Goal: Task Accomplishment & Management: Manage account settings

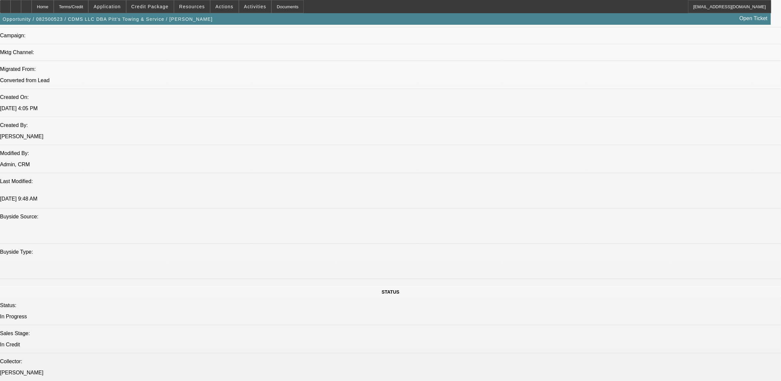
select select "0"
select select "2"
select select "0"
select select "6"
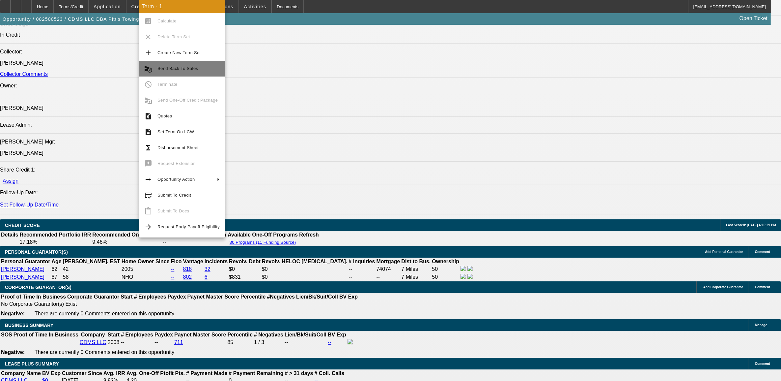
scroll to position [793, 0]
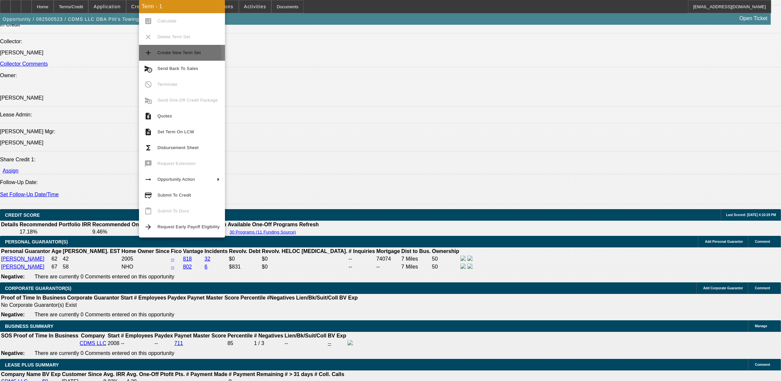
click at [169, 55] on span "Create New Term Set" at bounding box center [188, 53] width 62 height 8
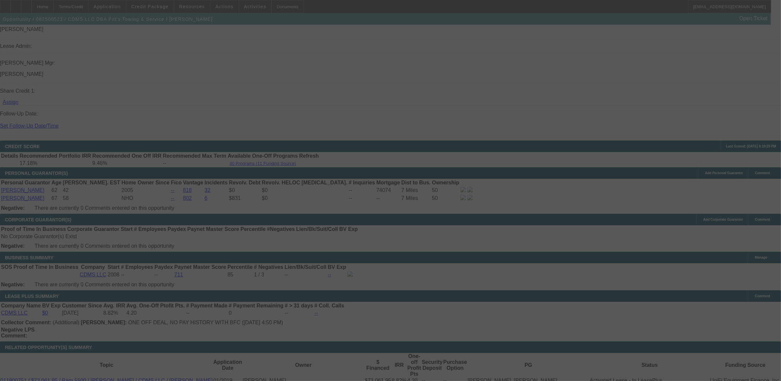
scroll to position [875, 0]
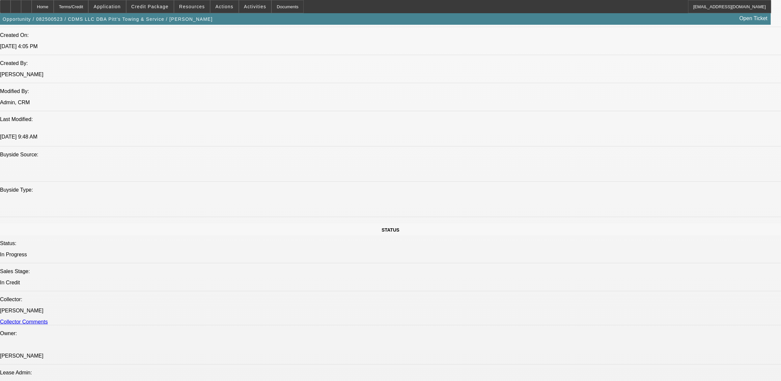
select select "0"
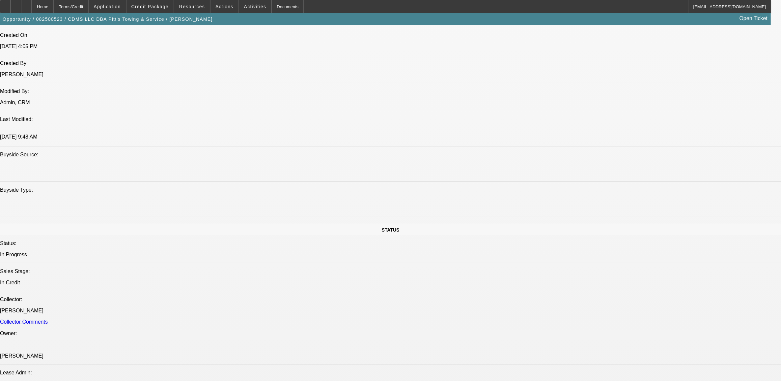
select select "0"
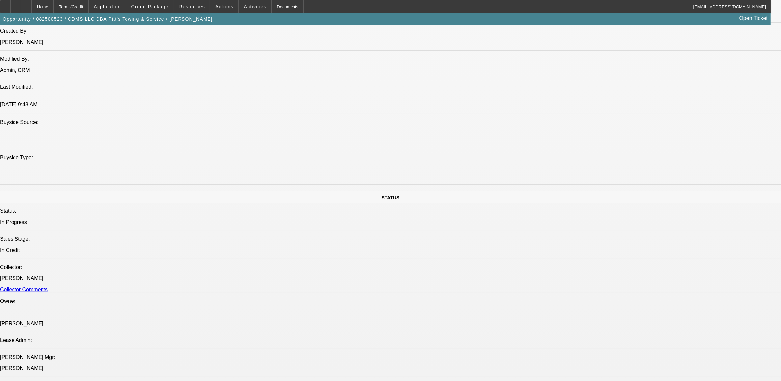
select select "1"
select select "2"
select select "6"
select select "1"
select select "2"
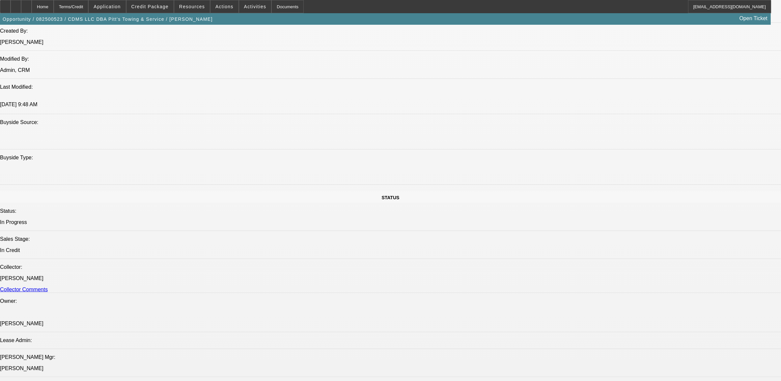
select select "6"
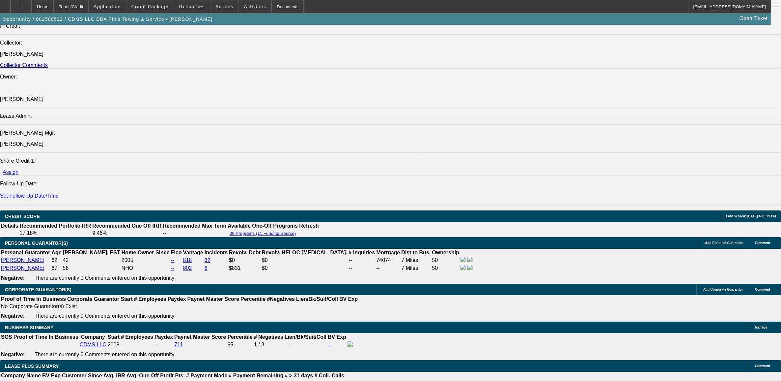
scroll to position [825, 0]
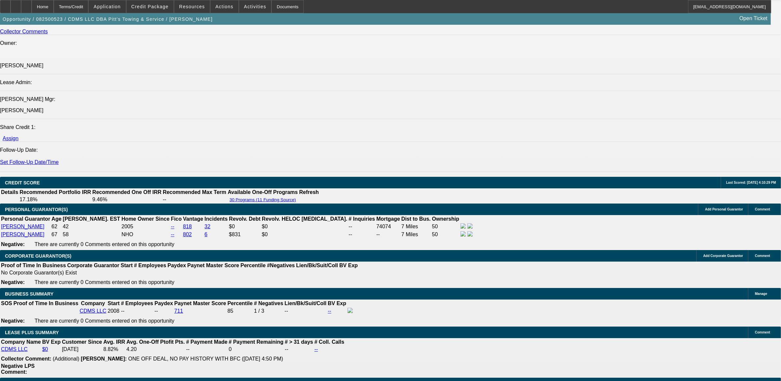
type input "UNKNOWN"
type input "60"
type input "$2,335.20"
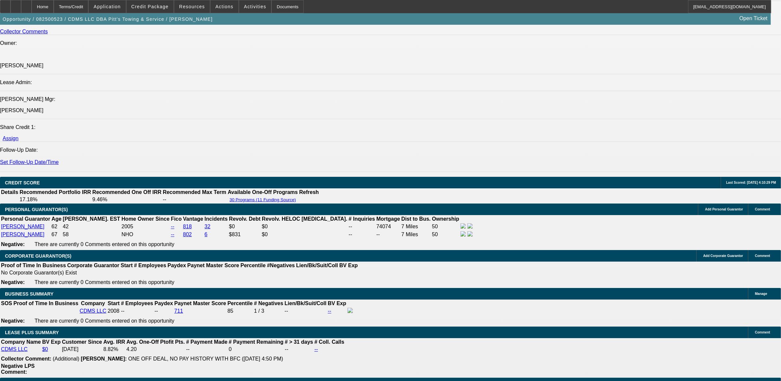
type input "60"
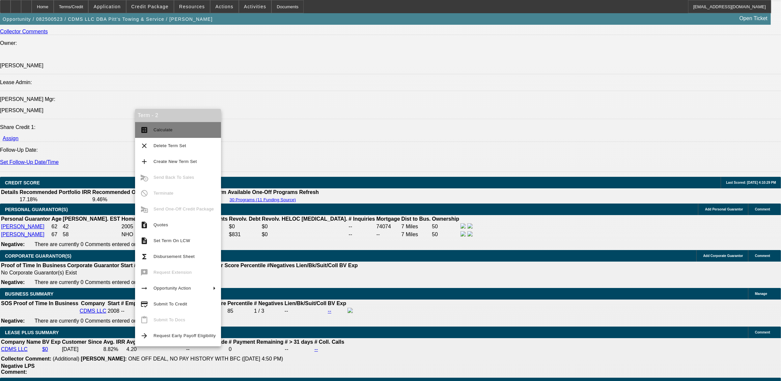
click at [152, 131] on button "calculate Calculate" at bounding box center [178, 130] width 86 height 16
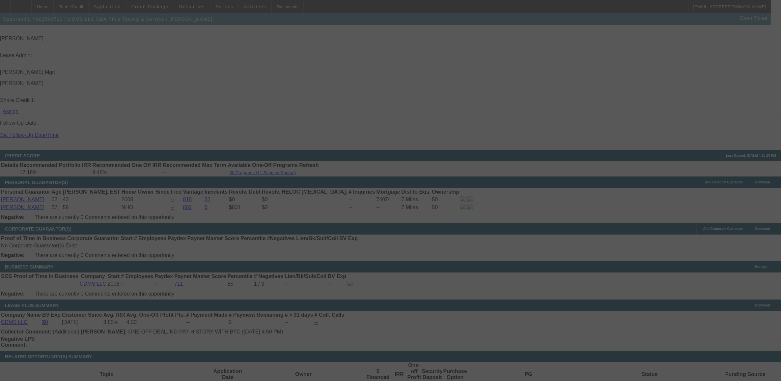
scroll to position [867, 0]
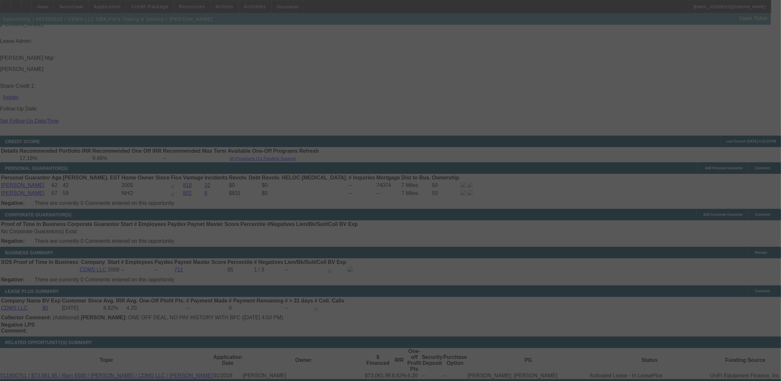
select select "0"
select select "2"
select select "0"
select select "6"
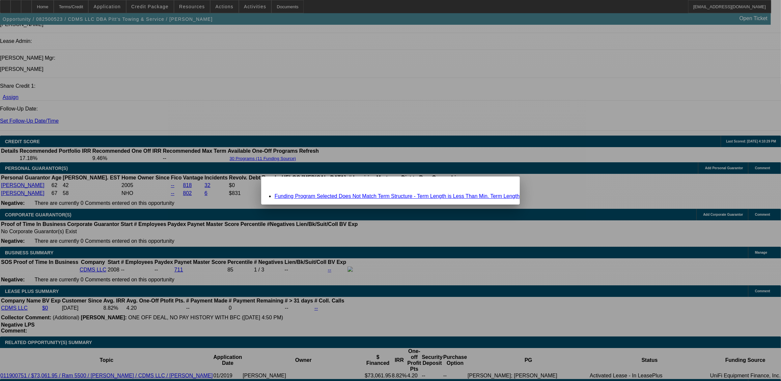
click at [327, 197] on link "Funding Program Selected Does Not Match Term Structure - Term Length is Less Th…" at bounding box center [396, 196] width 245 height 6
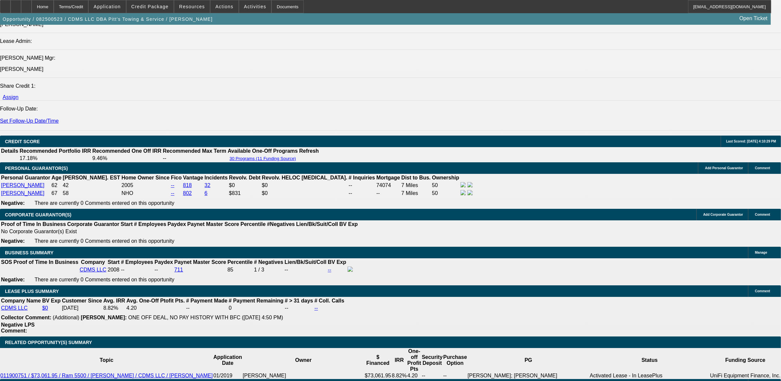
scroll to position [867, 0]
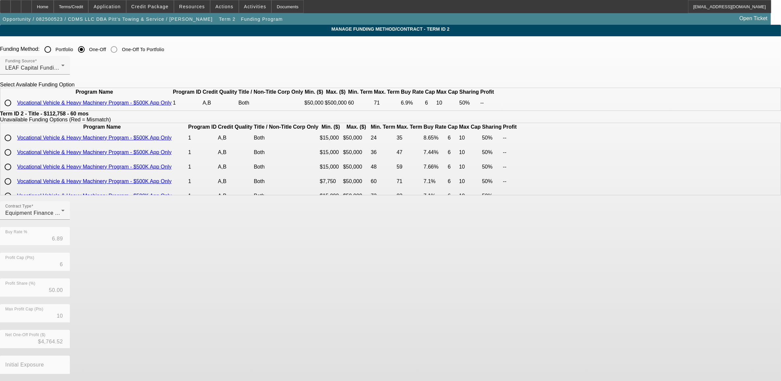
click at [14, 109] on input "radio" at bounding box center [7, 102] width 13 height 13
radio input "true"
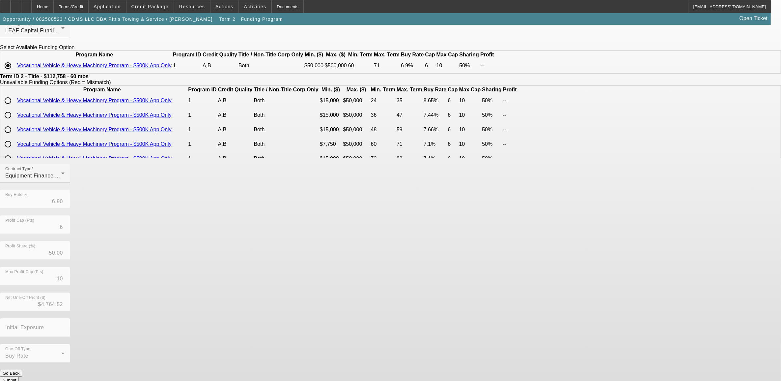
scroll to position [38, 0]
click at [19, 376] on button "Submit" at bounding box center [9, 379] width 19 height 7
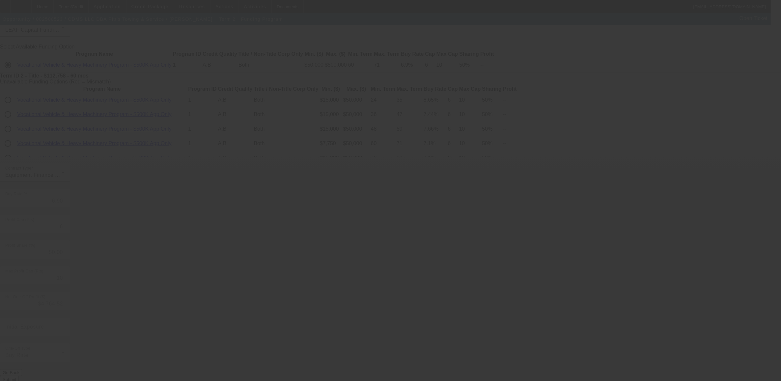
type input "6.89"
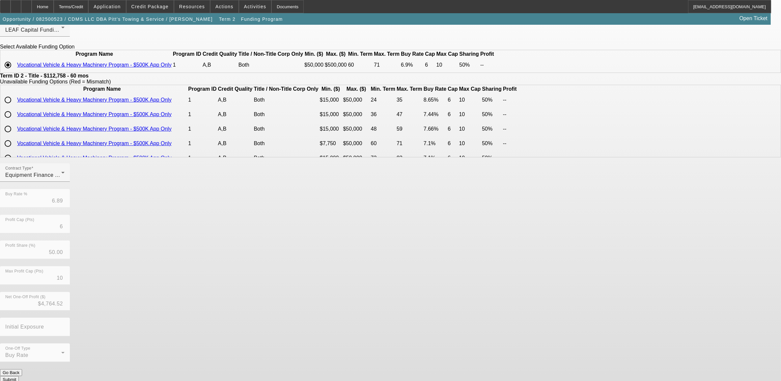
scroll to position [0, 0]
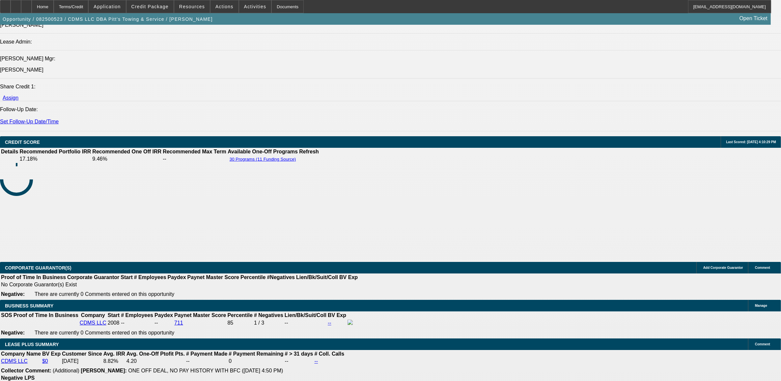
scroll to position [886, 0]
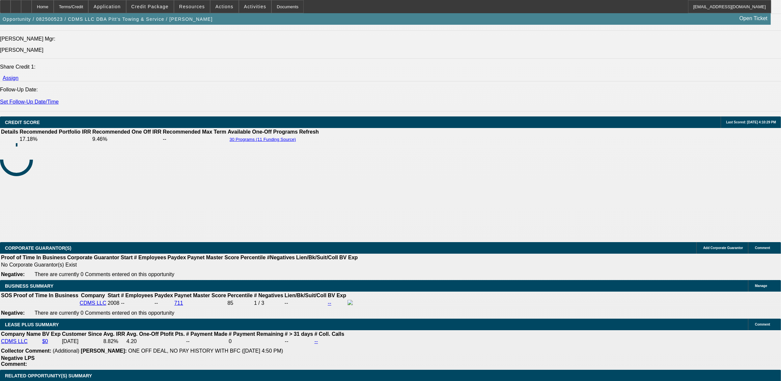
select select "0"
select select "2"
select select "0"
select select "6"
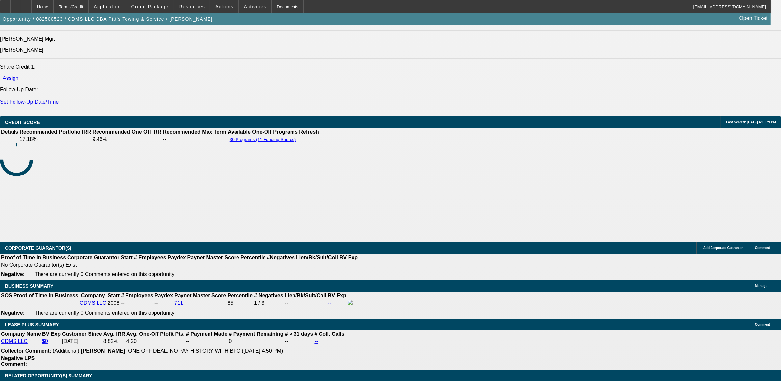
select select "0"
select select "2"
select select "0"
select select "6"
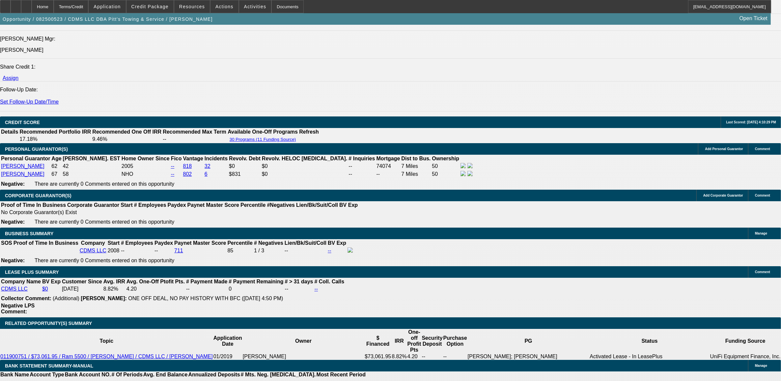
scroll to position [844, 0]
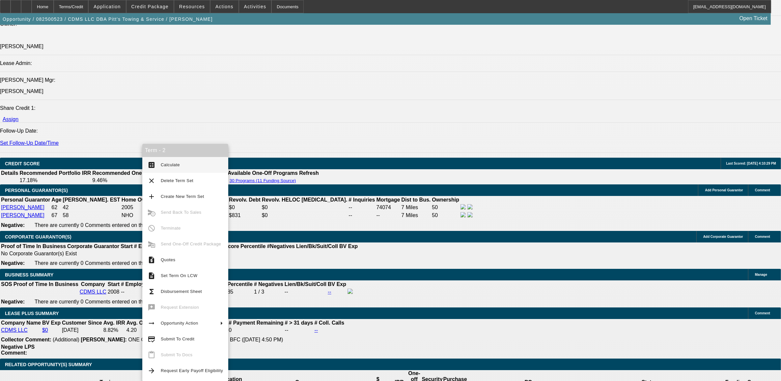
drag, startPoint x: 75, startPoint y: 218, endPoint x: 79, endPoint y: 206, distance: 13.0
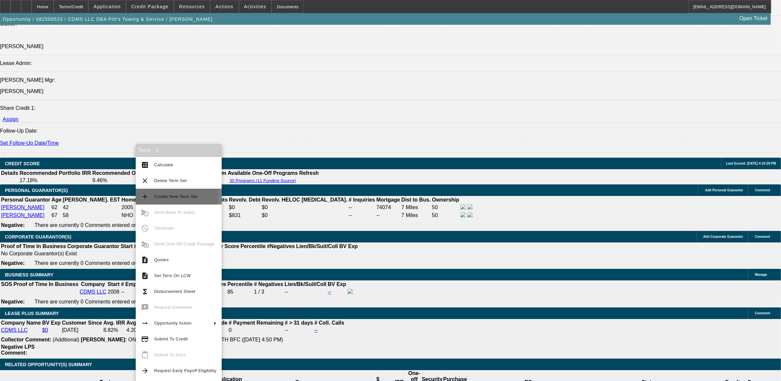
click at [156, 192] on span "Create New Term Set" at bounding box center [185, 196] width 62 height 8
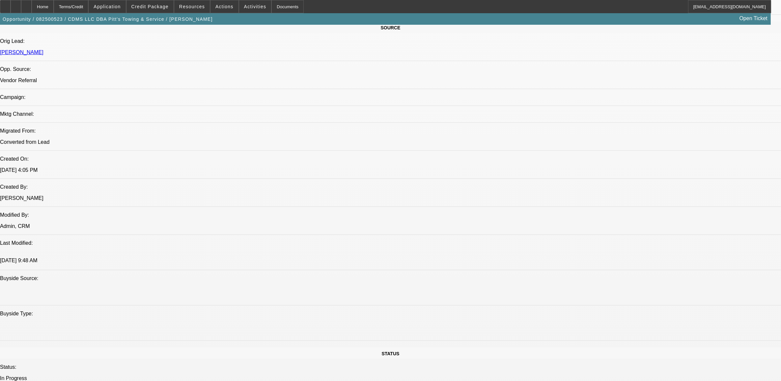
select select "0"
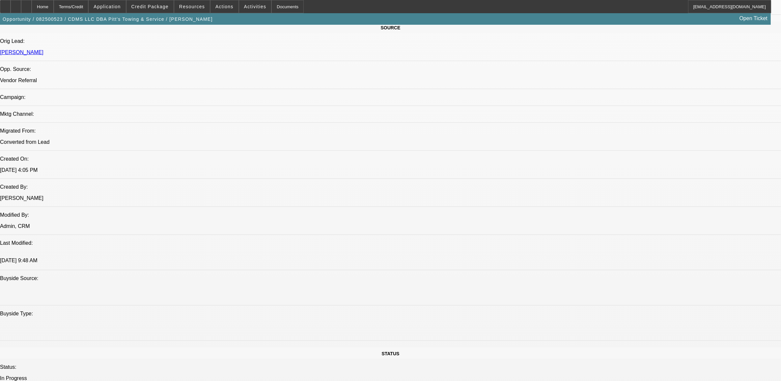
select select "0"
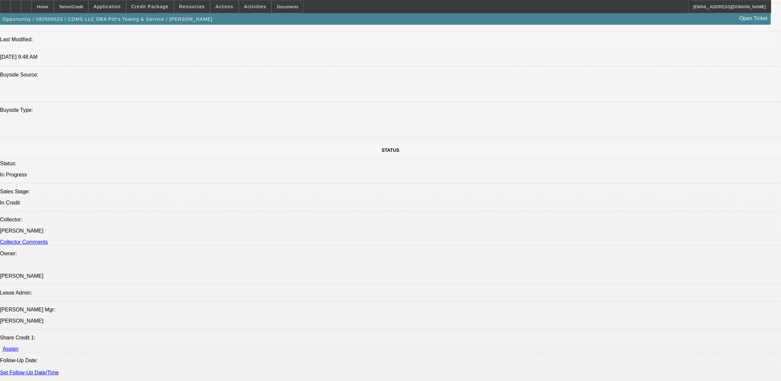
select select "1"
select select "2"
select select "6"
select select "1"
select select "2"
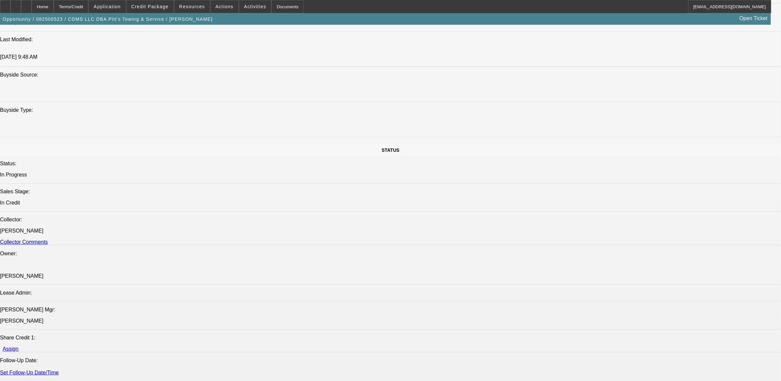
select select "6"
select select "1"
select select "2"
select select "6"
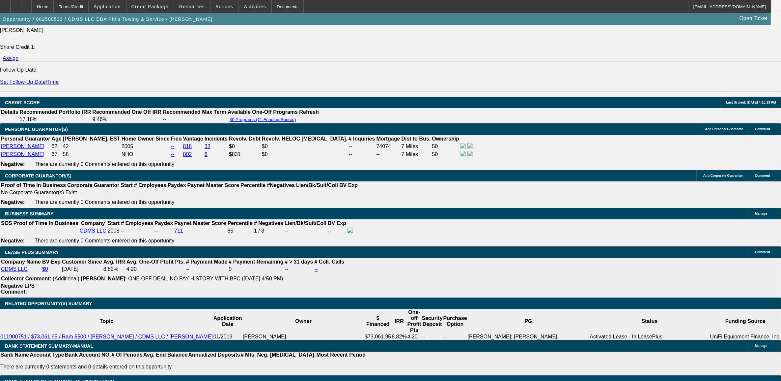
scroll to position [903, 0]
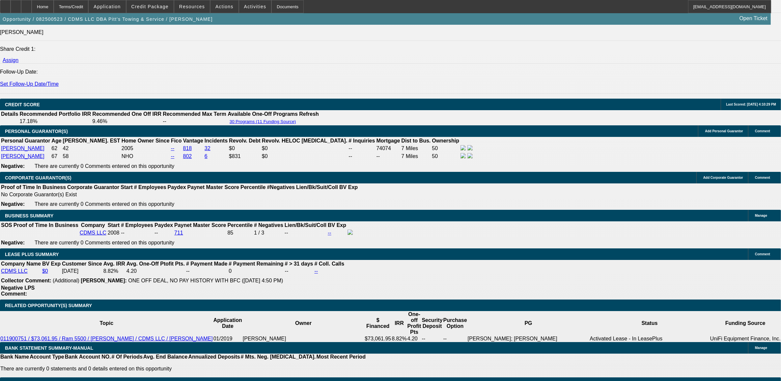
type input "UNKNOWN"
type input "7."
type input "$2,232.74"
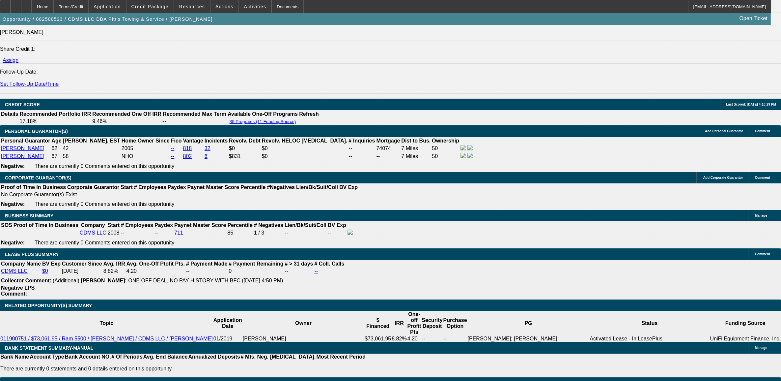
type input "7.9"
type input "$2,280.93"
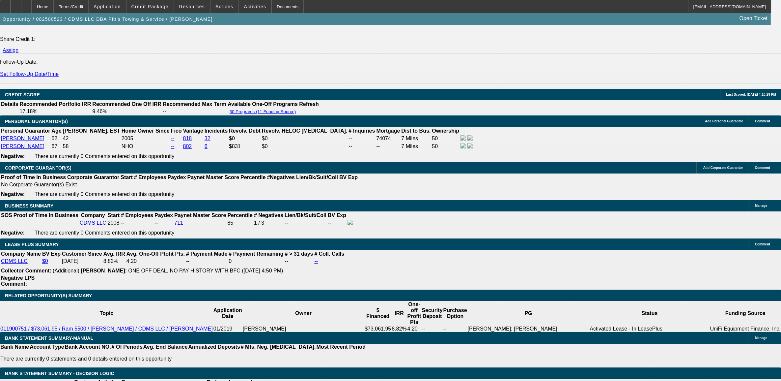
type input "7.9"
select select "1"
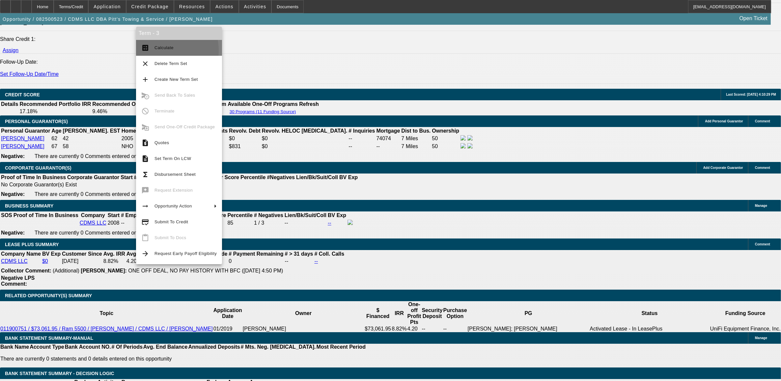
click at [156, 50] on span "Calculate" at bounding box center [186, 48] width 62 height 8
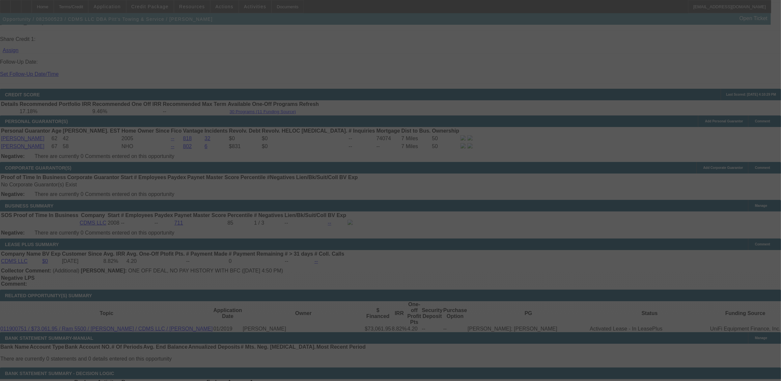
select select "0"
select select "6"
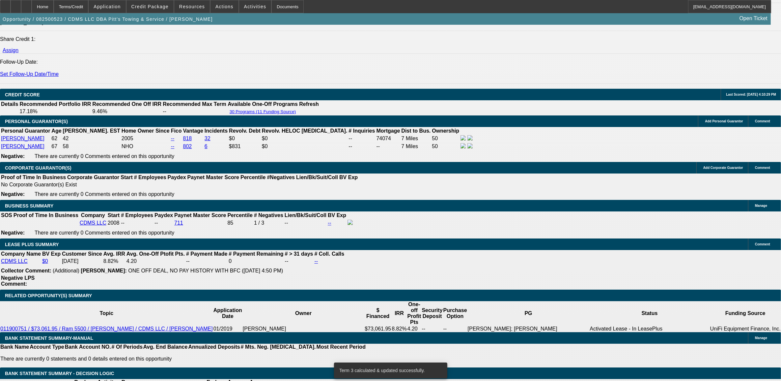
type input "UNKNOWN"
type input "8."
type input "$2,286.33"
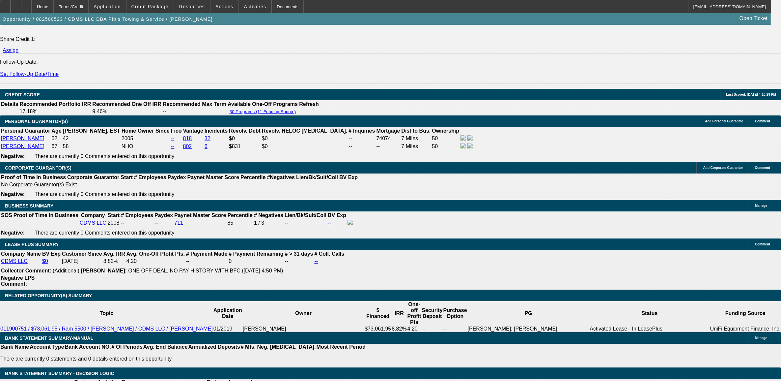
type input "8.5"
type input "$2,313.40"
type input "8.5"
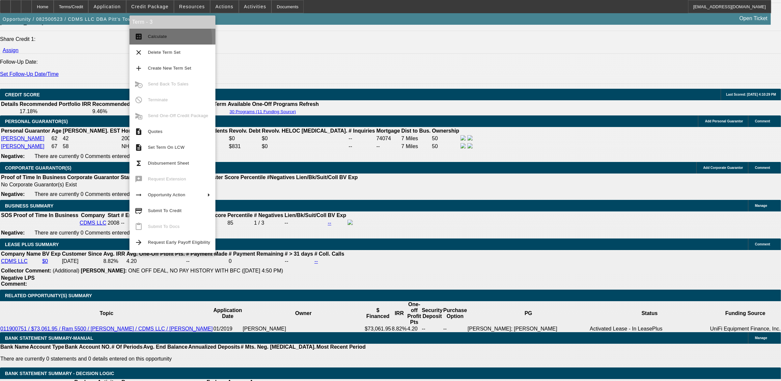
click at [149, 40] on span "Calculate" at bounding box center [179, 37] width 62 height 8
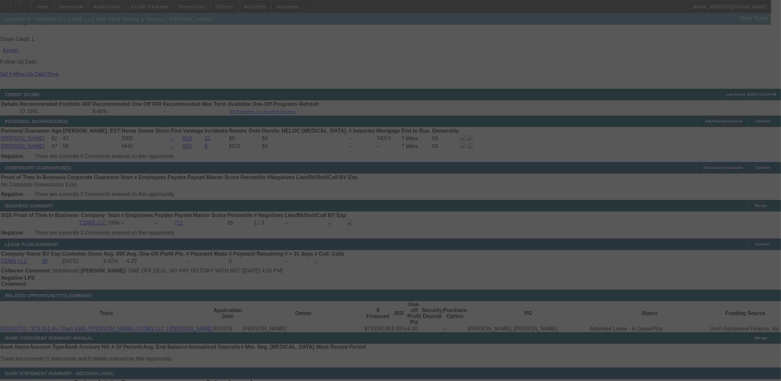
select select "0"
select select "6"
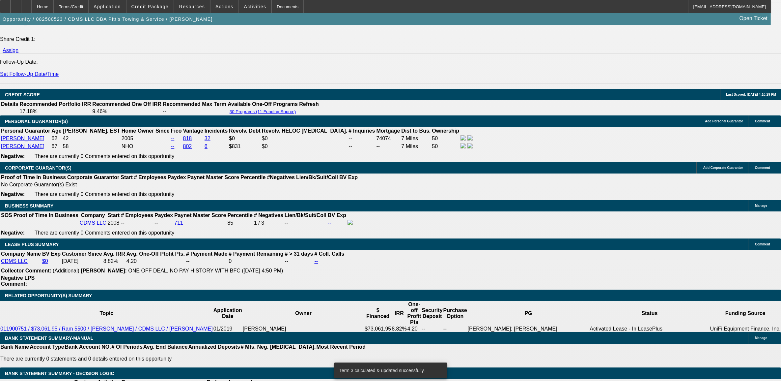
type input "UNKNOWN"
type input "9"
type input "$2,340.67"
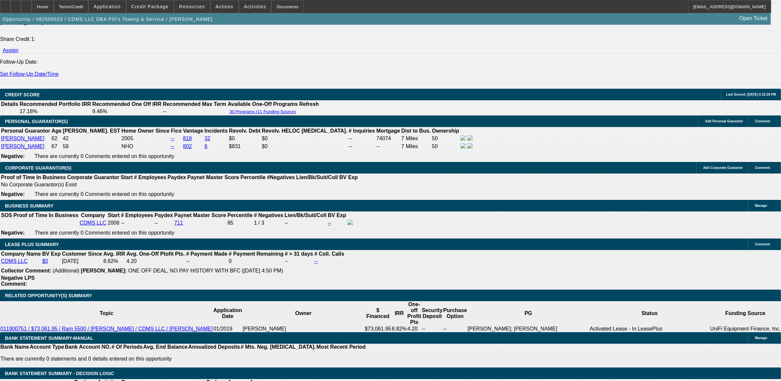
type input "9.9"
type input "$2,390.23"
type input "9.9"
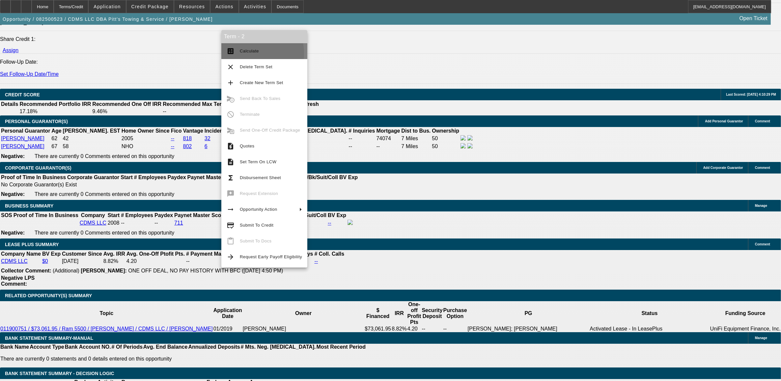
click at [240, 53] on span "Calculate" at bounding box center [271, 51] width 62 height 8
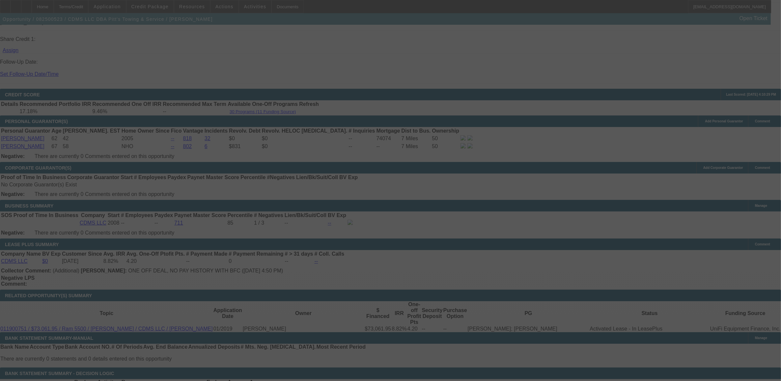
select select "0"
select select "2"
select select "0"
select select "6"
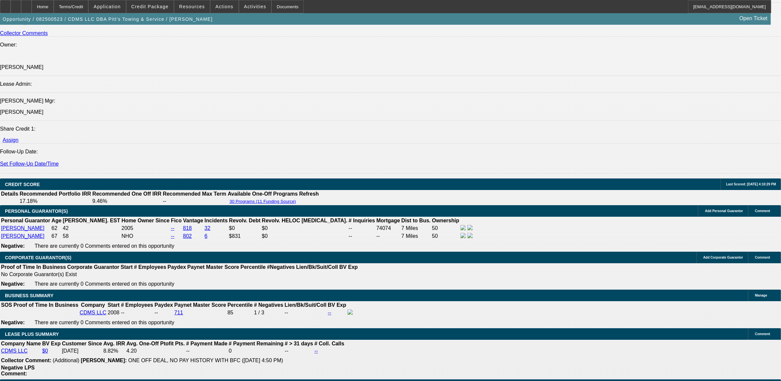
scroll to position [865, 0]
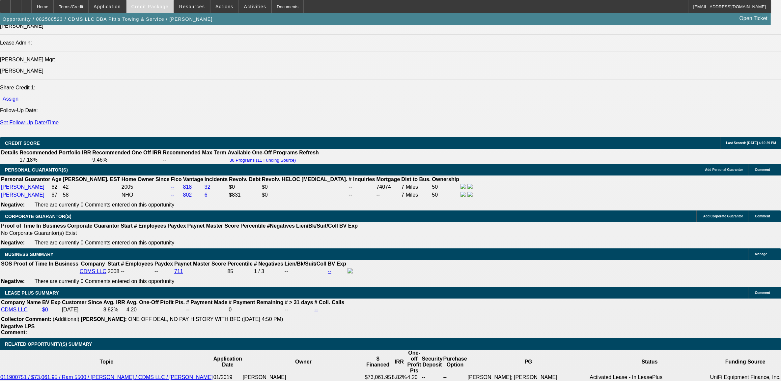
click at [158, 11] on span at bounding box center [150, 7] width 47 height 16
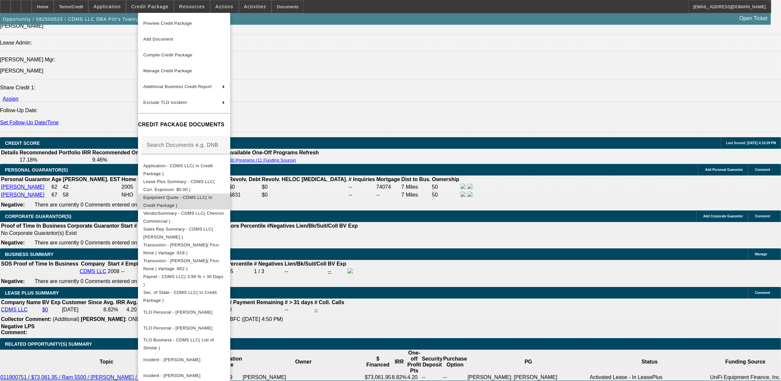
click at [205, 194] on button "Equipment Quote - CDMS LLC( In Credit Package )" at bounding box center [184, 201] width 92 height 16
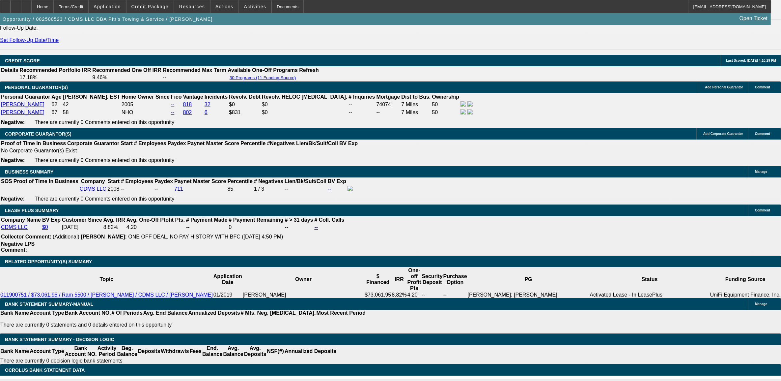
scroll to position [988, 0]
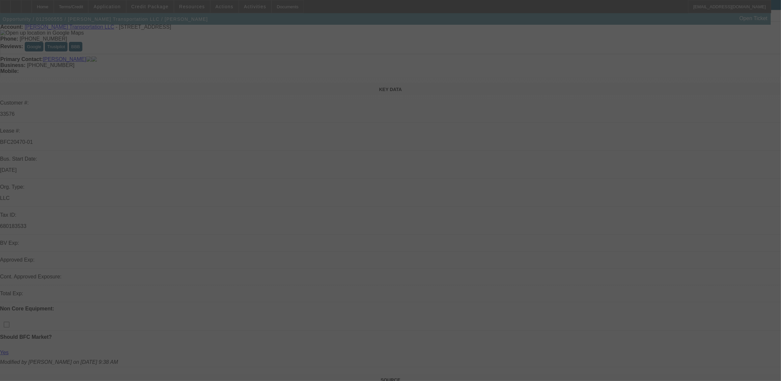
scroll to position [41, 0]
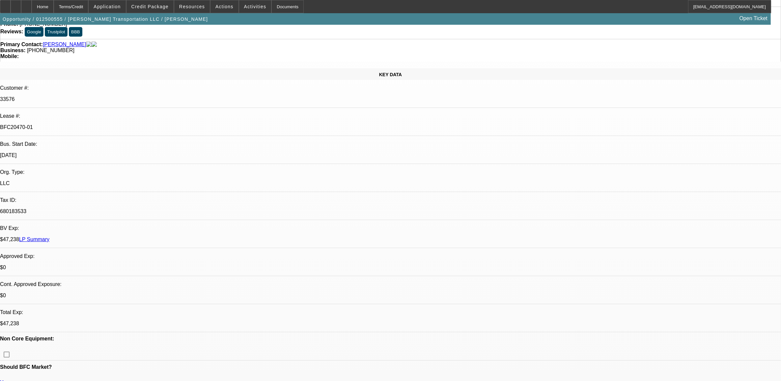
select select "0"
select select "2"
select select "0.1"
select select "0"
select select "2"
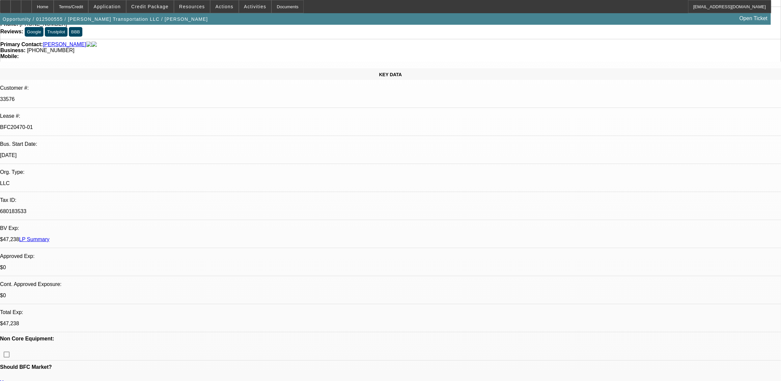
select select "0.1"
select select "0.15"
select select "2"
select select "0.1"
select select "1"
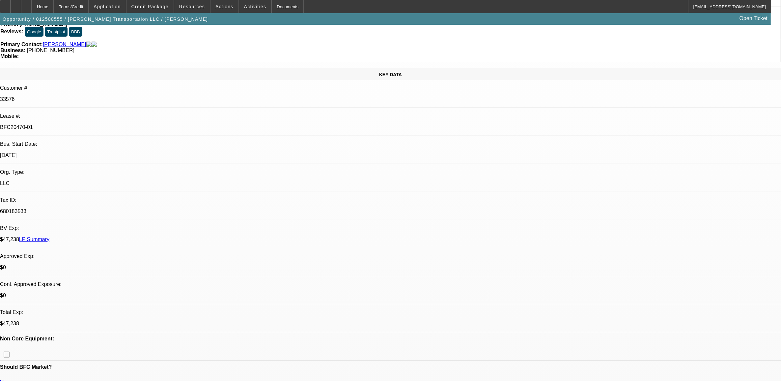
select select "2"
select select "4"
select select "1"
select select "2"
select select "4"
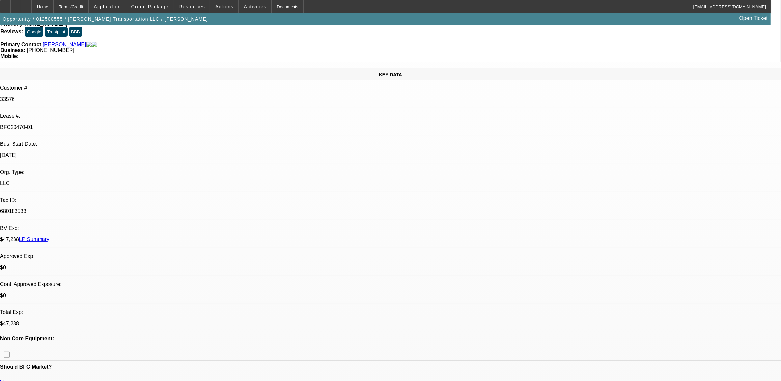
select select "1"
select select "2"
select select "4"
click at [49, 236] on link "LP Summary" at bounding box center [34, 239] width 30 height 6
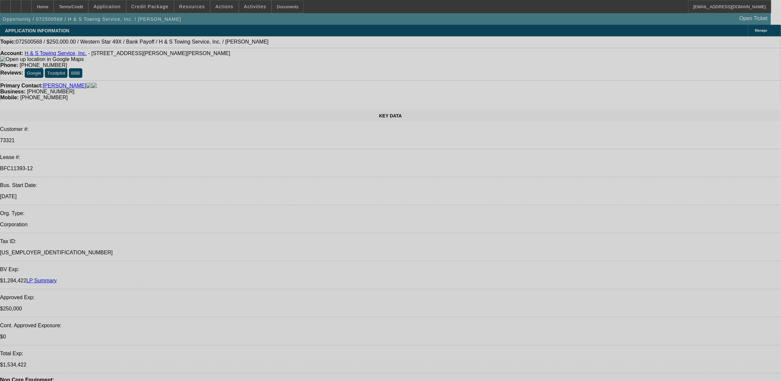
select select "0"
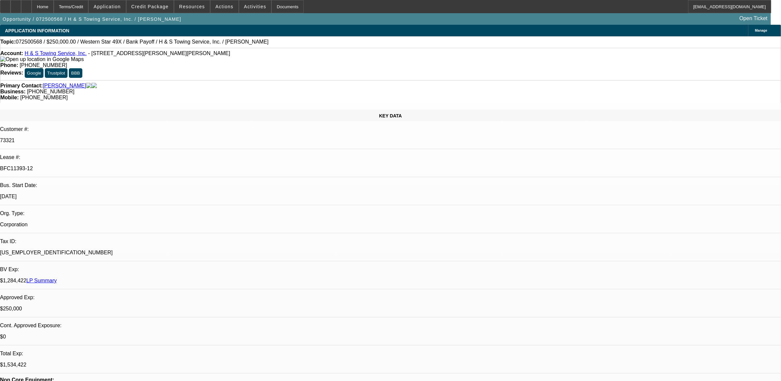
select select "2"
select select "0.1"
select select "0"
select select "2"
select select "0.1"
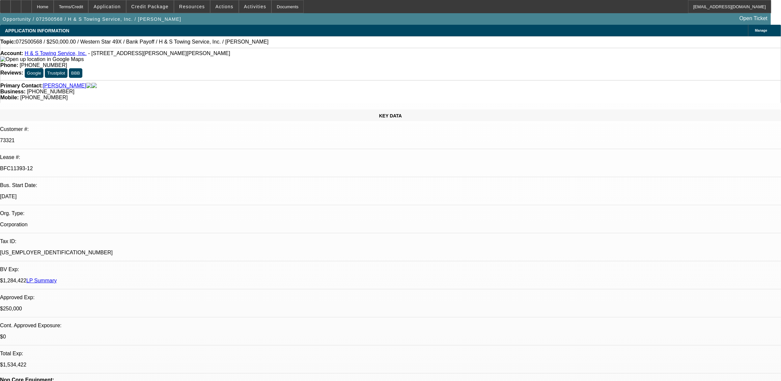
select select "0"
select select "2"
select select "0.1"
select select "0"
select select "2"
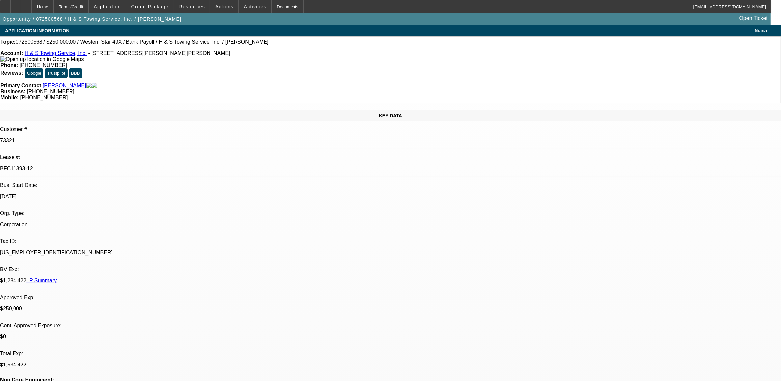
select select "0.1"
select select "1"
select select "2"
select select "4"
select select "1"
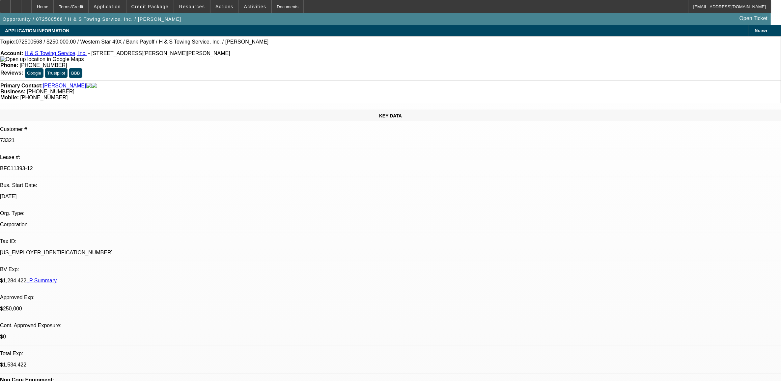
select select "2"
select select "4"
select select "1"
select select "2"
select select "4"
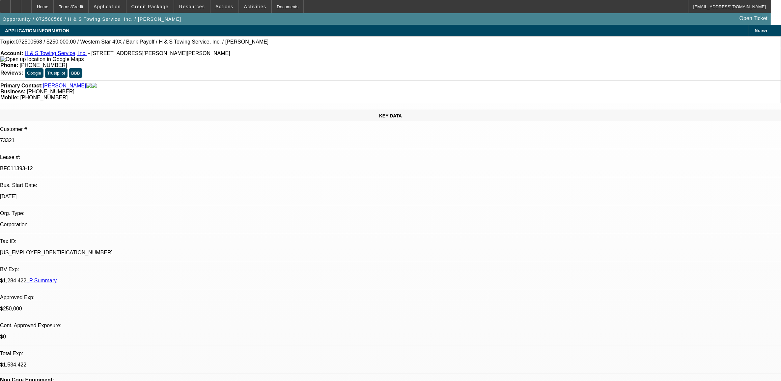
select select "1"
select select "2"
select select "4"
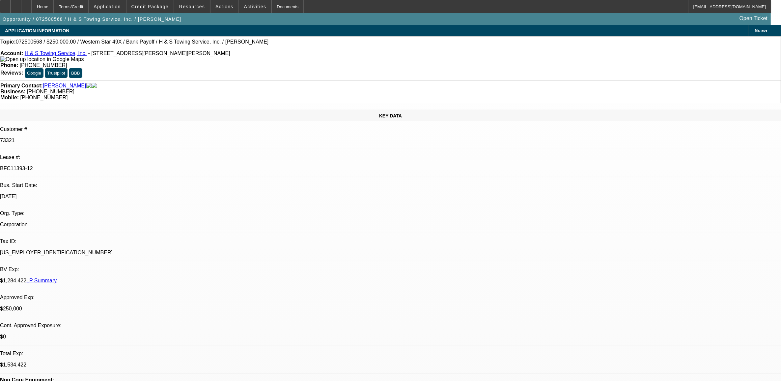
drag, startPoint x: 584, startPoint y: 140, endPoint x: 586, endPoint y: 151, distance: 10.7
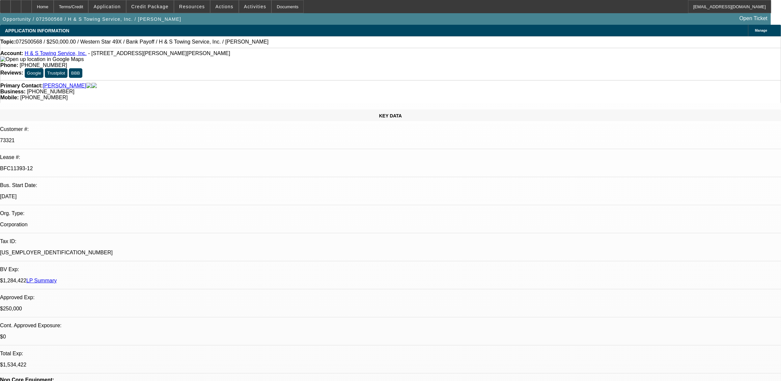
scroll to position [82, 0]
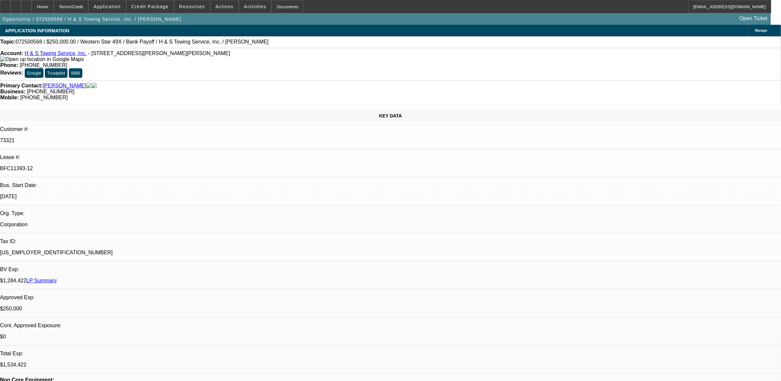
click at [11, 5] on div at bounding box center [5, 6] width 11 height 13
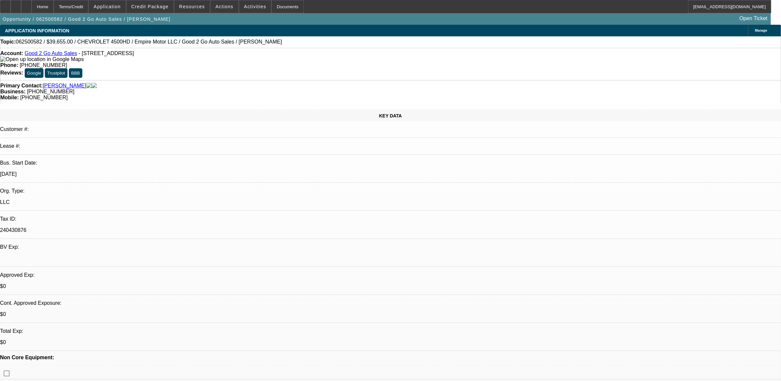
select select "0"
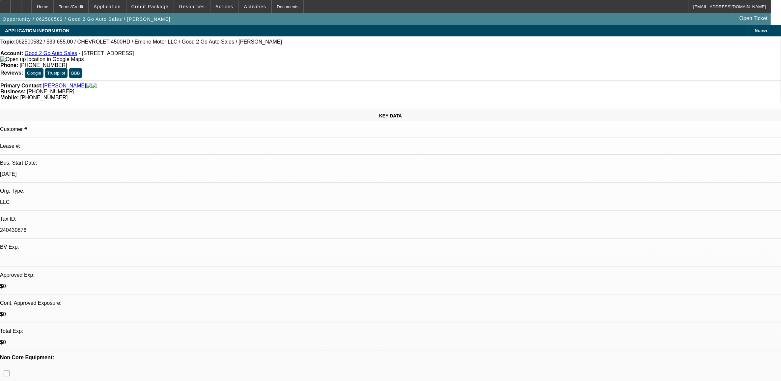
select select "0"
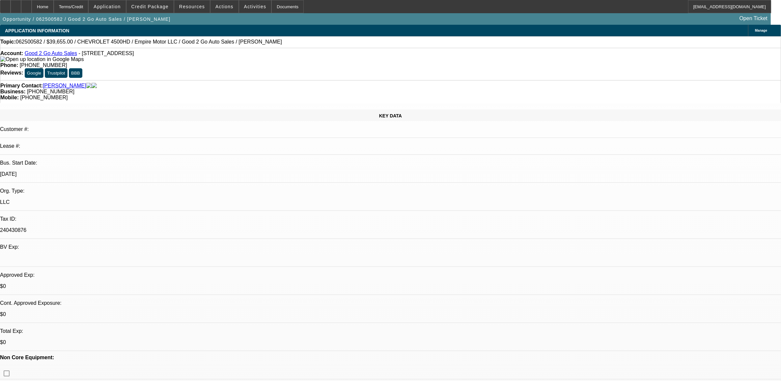
select select "0"
select select "1"
select select "3"
select select "6"
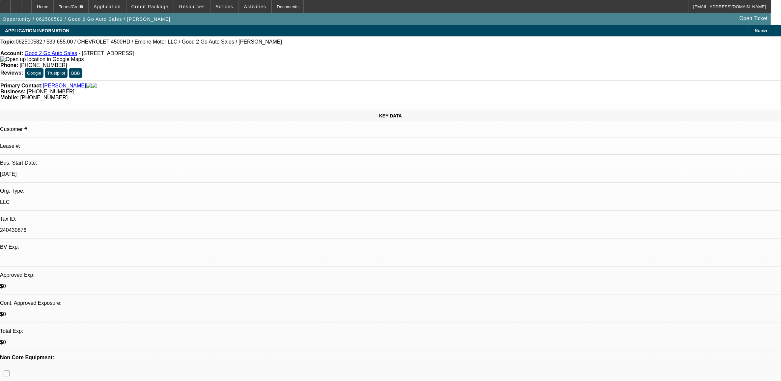
select select "1"
select select "3"
select select "6"
select select "1"
select select "3"
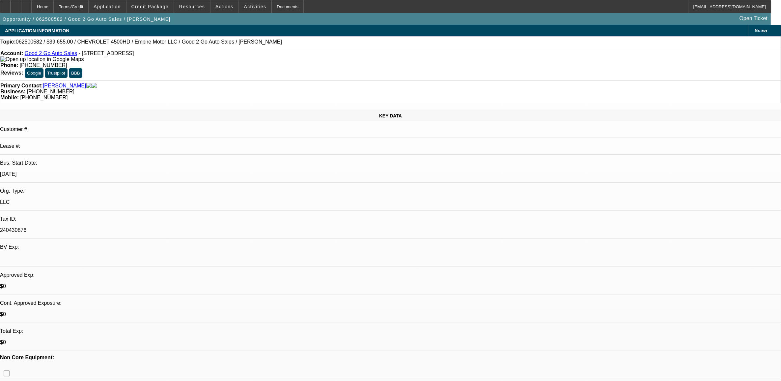
select select "6"
select select "1"
select select "2"
select select "6"
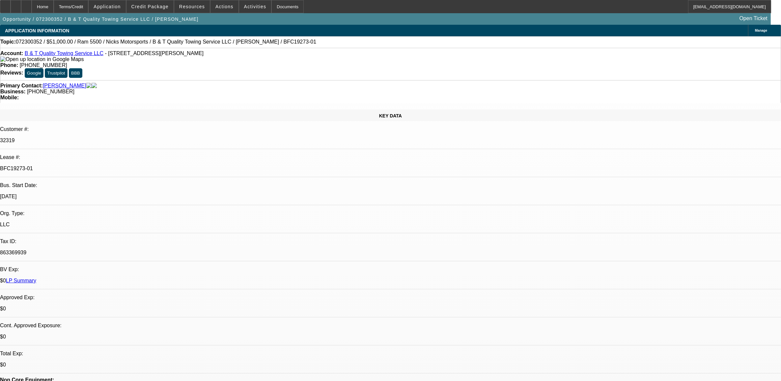
select select "0"
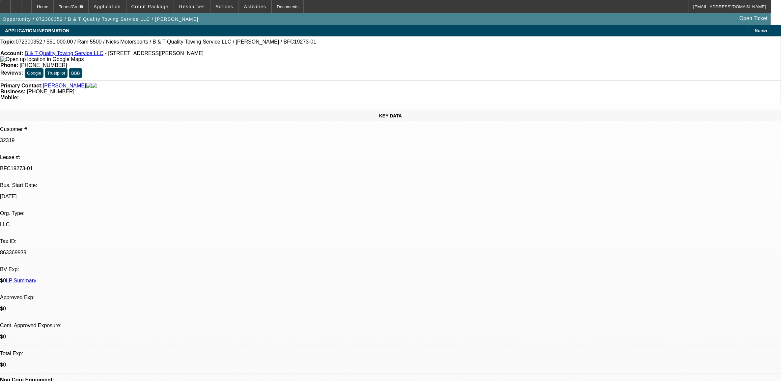
select select "0.1"
select select "0"
select select "0.1"
select select "0.2"
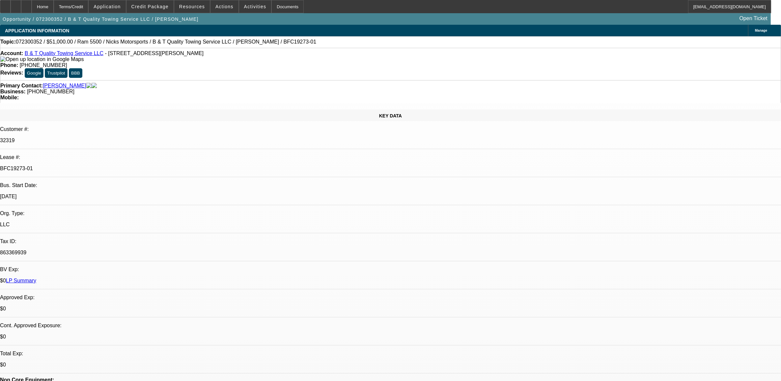
select select "0"
select select "0.1"
select select "1"
select select "6"
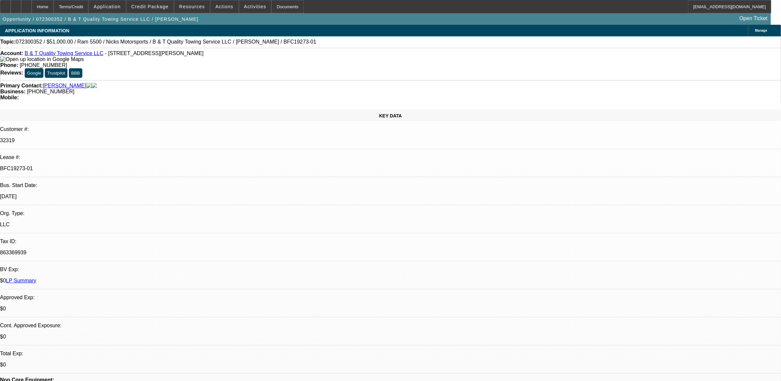
select select "1"
select select "4"
select select "1"
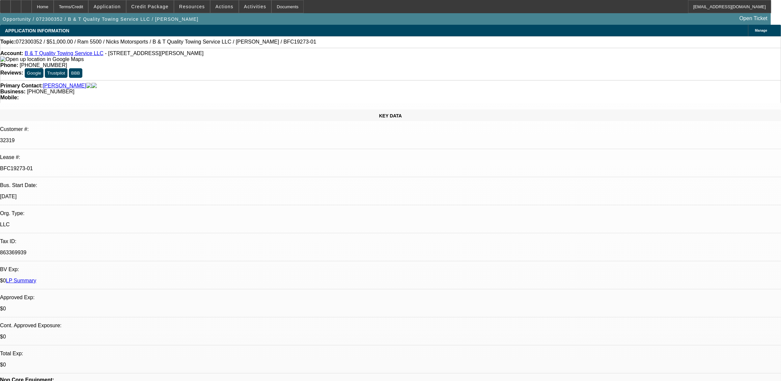
select select "4"
select select "1"
select select "4"
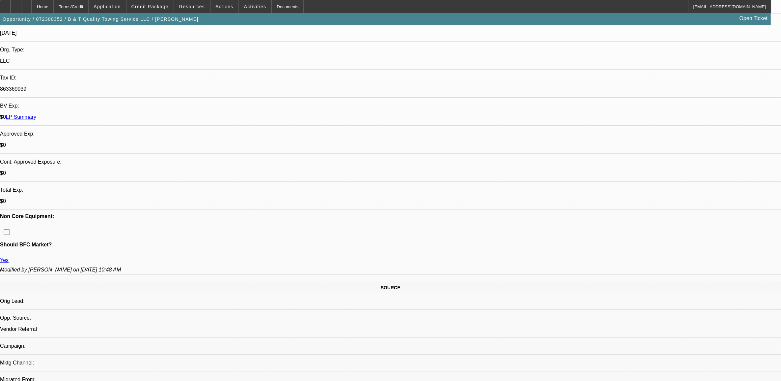
scroll to position [124, 0]
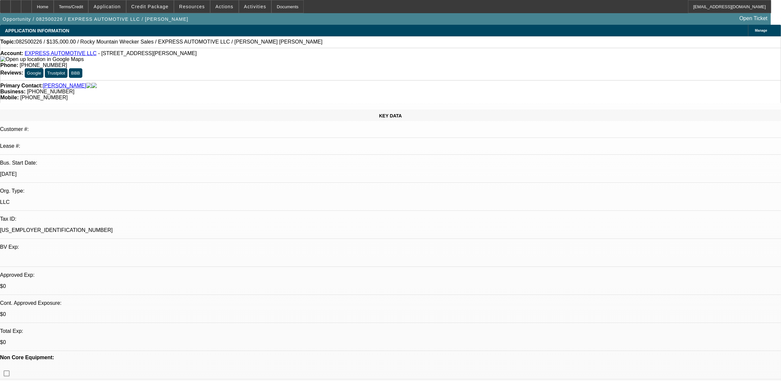
select select "0"
select select "2"
select select "0.1"
select select "4"
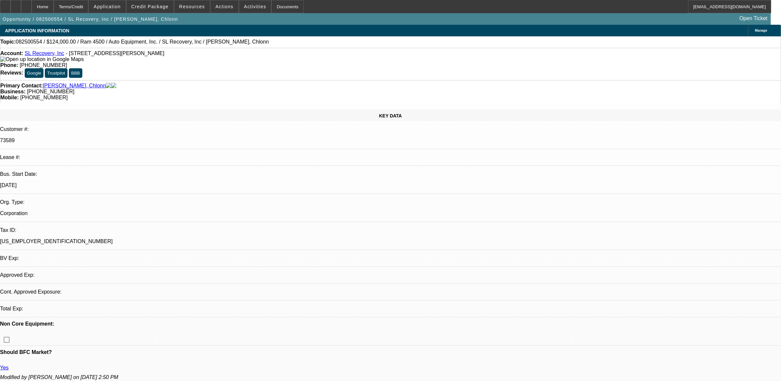
select select "0"
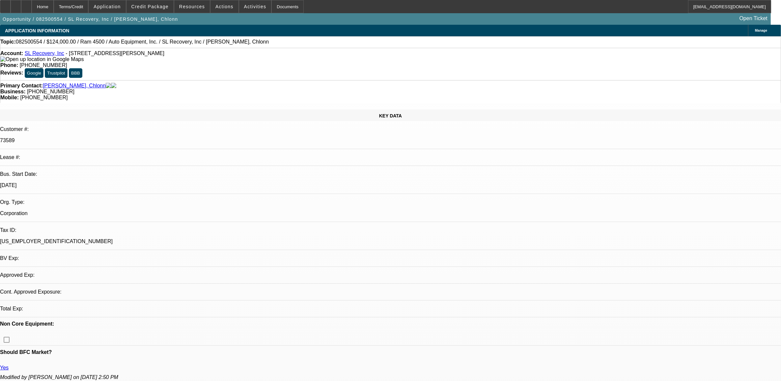
select select "0"
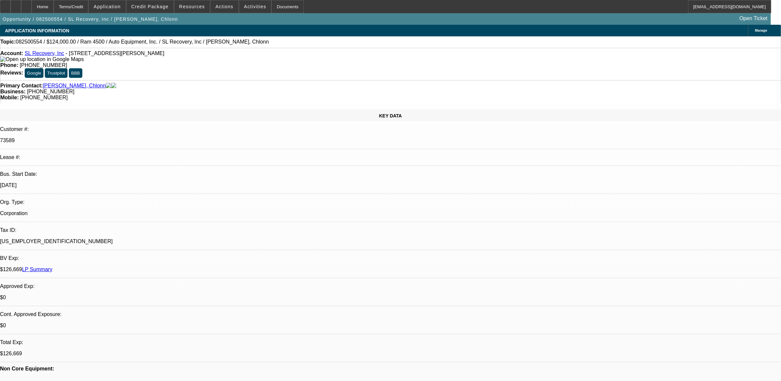
select select "1"
select select "2"
select select "6"
select select "1"
select select "2"
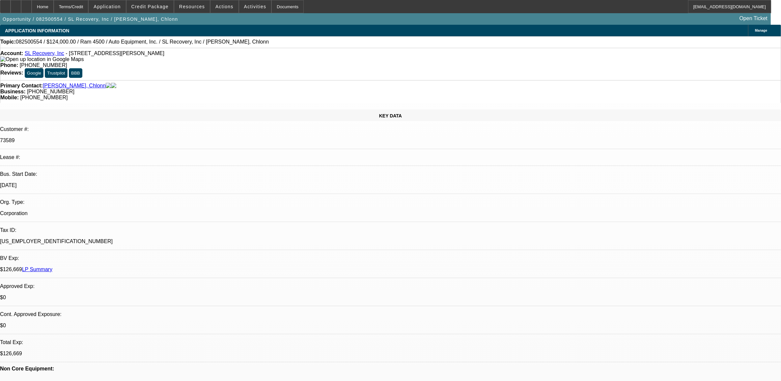
select select "6"
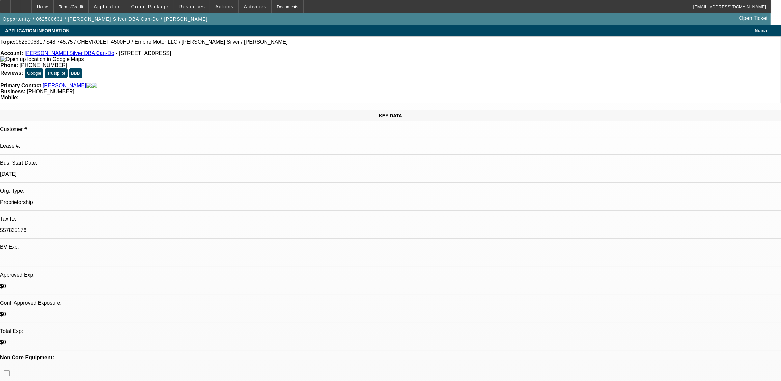
select select "0"
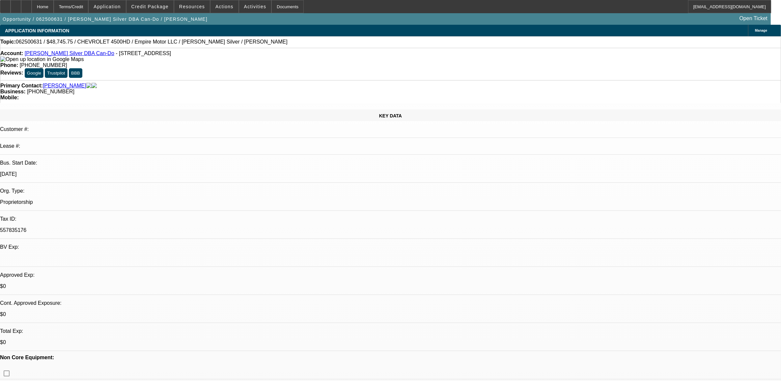
select select "0"
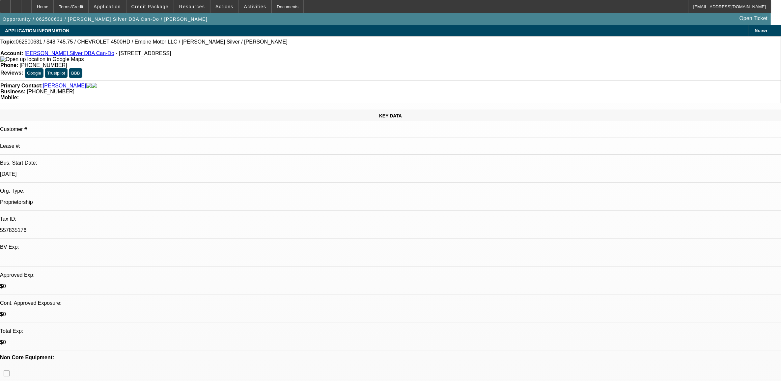
select select "0"
select select "1"
select select "6"
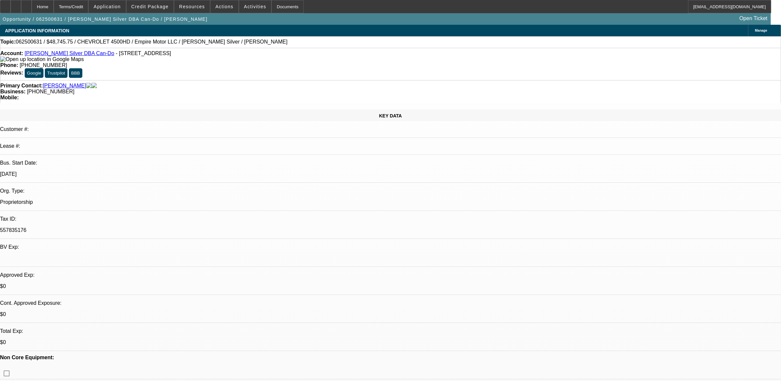
select select "1"
select select "6"
select select "1"
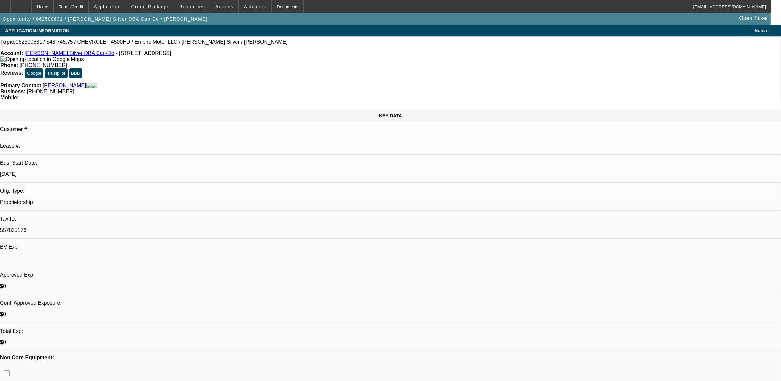
select select "6"
select select "1"
select select "6"
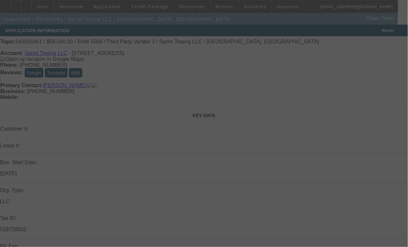
select select "0"
select select "0.1"
select select "2"
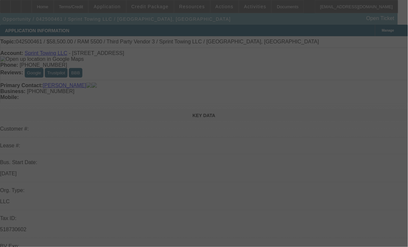
select select "0.1"
select select "2"
select select "0.1"
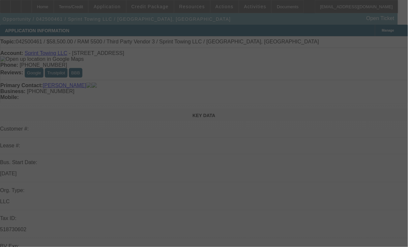
select select "2"
select select "0.1"
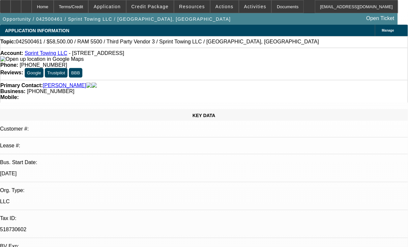
select select "1"
select select "3"
select select "4"
select select "1"
select select "2"
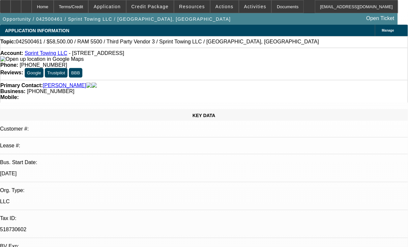
select select "4"
select select "1"
select select "2"
select select "4"
select select "1"
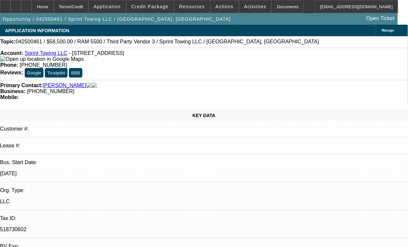
select select "2"
select select "4"
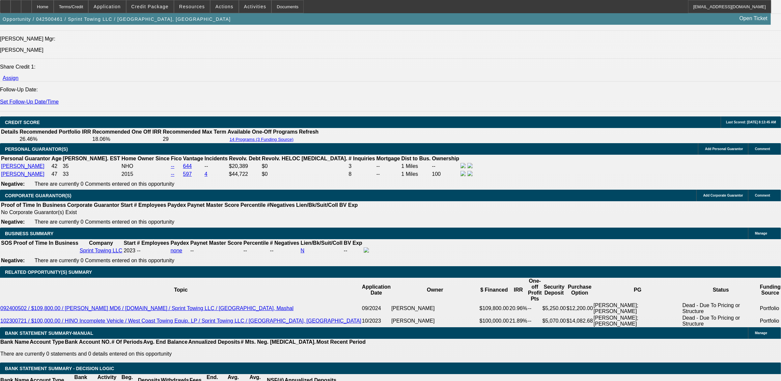
scroll to position [865, 0]
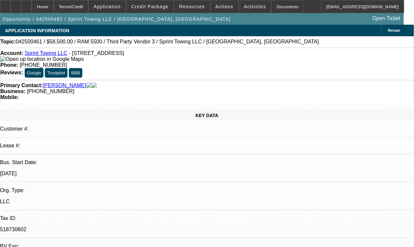
select select "0"
select select "3"
select select "0.1"
select select "4"
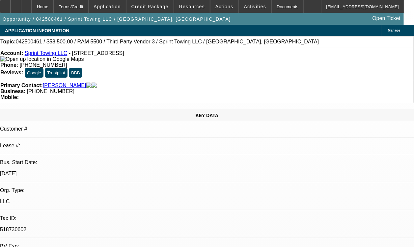
select select "0.1"
select select "2"
select select "0.1"
select select "4"
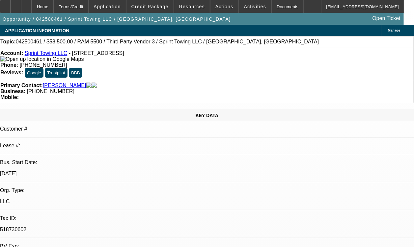
select select "0.1"
select select "2"
select select "0.1"
select select "4"
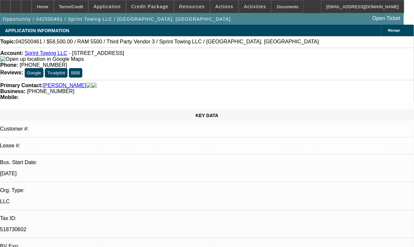
select select "0.1"
select select "2"
select select "0.1"
select select "4"
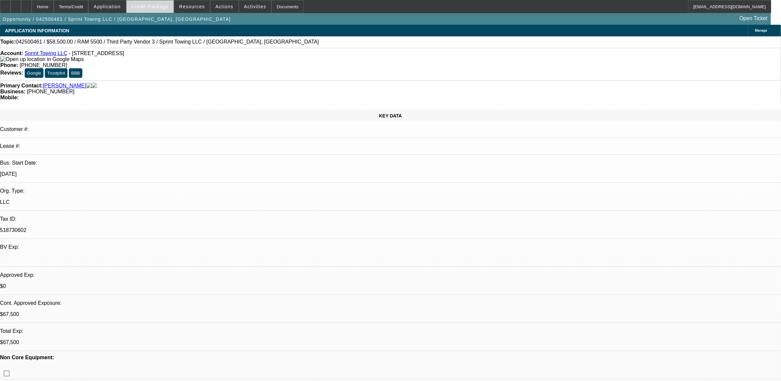
click at [147, 7] on span "Credit Package" at bounding box center [149, 6] width 37 height 5
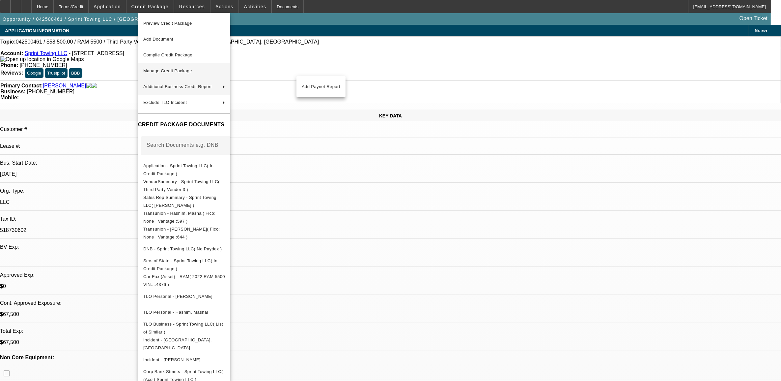
click at [162, 71] on span "Manage Credit Package" at bounding box center [167, 70] width 49 height 5
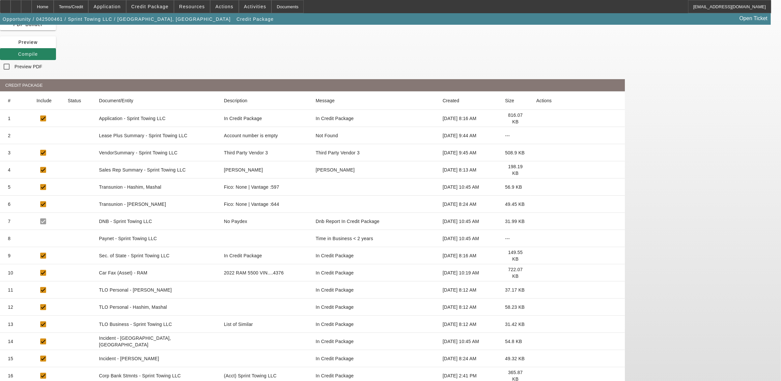
scroll to position [41, 0]
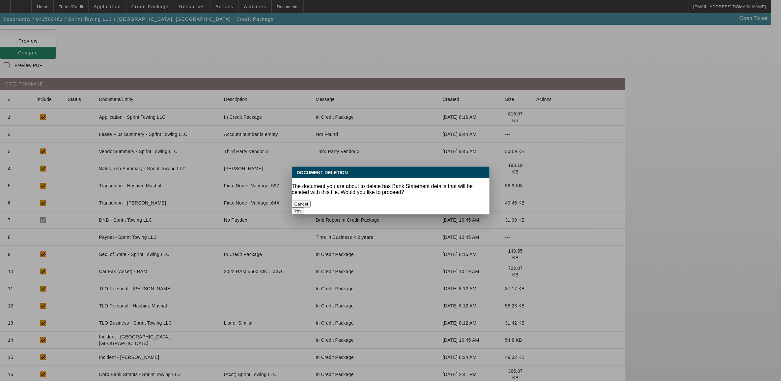
scroll to position [0, 0]
click at [304, 207] on button "Yes" at bounding box center [298, 210] width 13 height 7
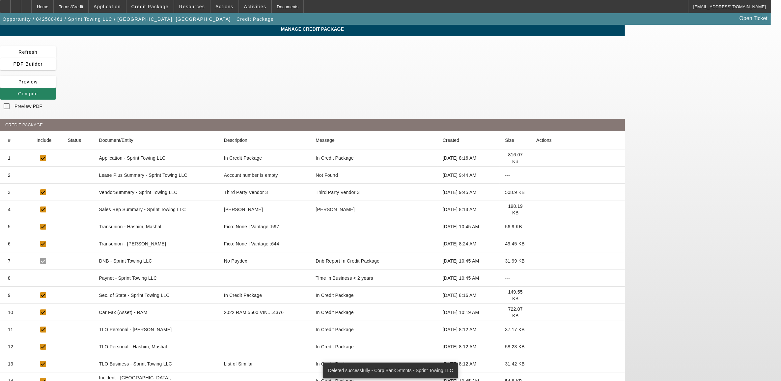
click at [536, 226] on icon at bounding box center [536, 226] width 0 height 0
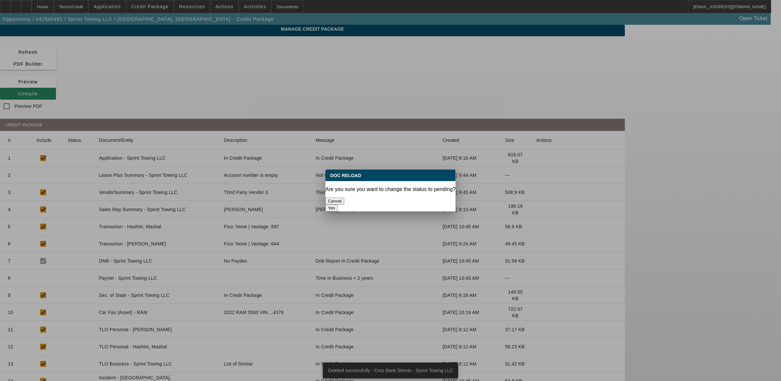
click at [338, 204] on button "Yes" at bounding box center [332, 207] width 13 height 7
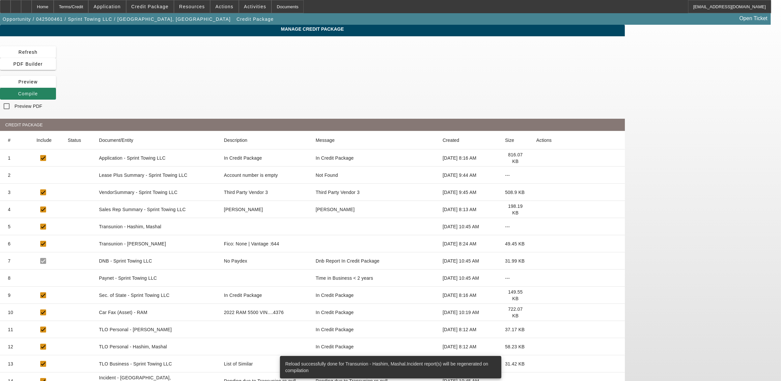
click at [536, 243] on icon at bounding box center [536, 243] width 0 height 0
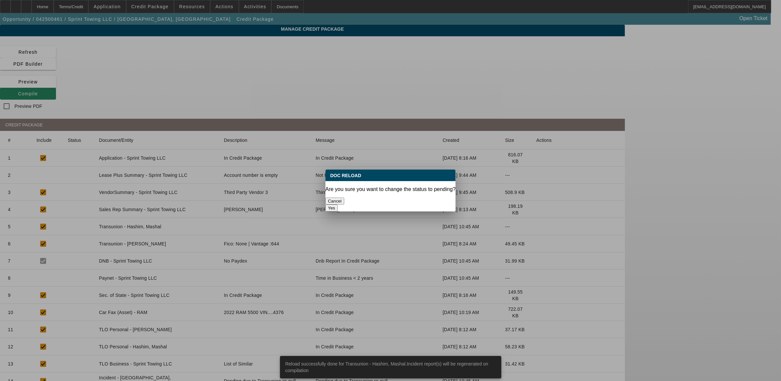
click at [338, 204] on button "Yes" at bounding box center [332, 207] width 13 height 7
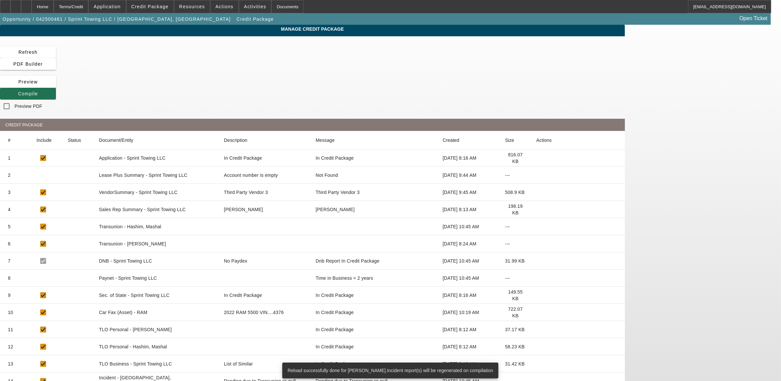
click at [38, 91] on span "Compile" at bounding box center [28, 93] width 20 height 5
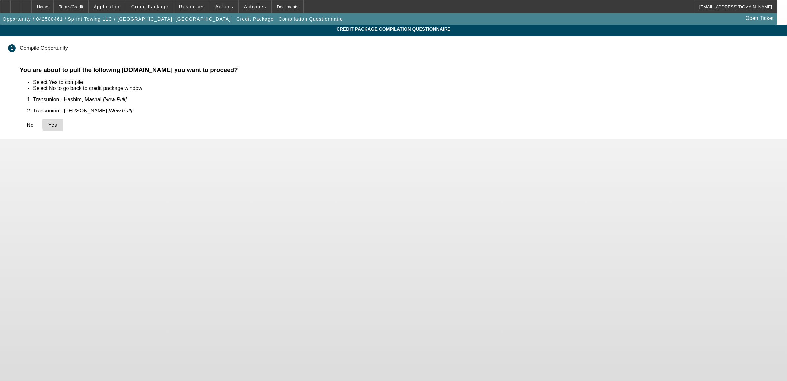
click at [57, 122] on span "Yes" at bounding box center [52, 124] width 9 height 5
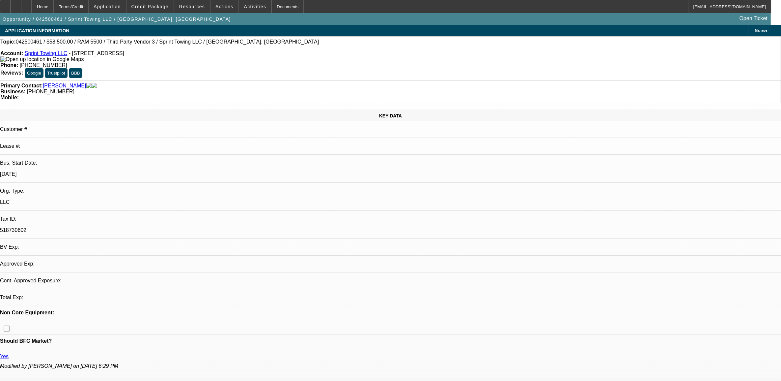
select select "0"
select select "3"
select select "0.1"
select select "4"
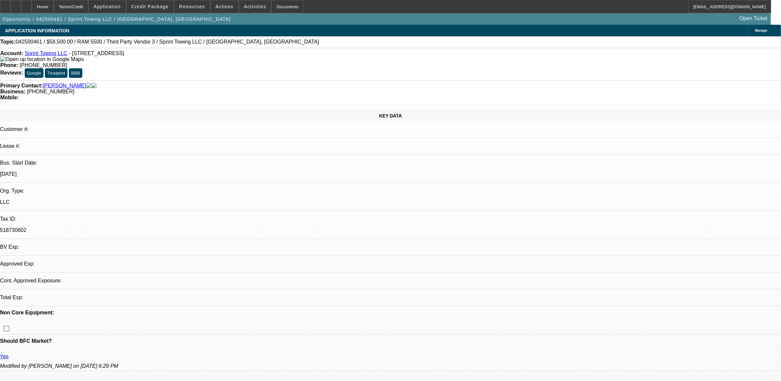
select select "0.1"
select select "2"
select select "0.1"
select select "4"
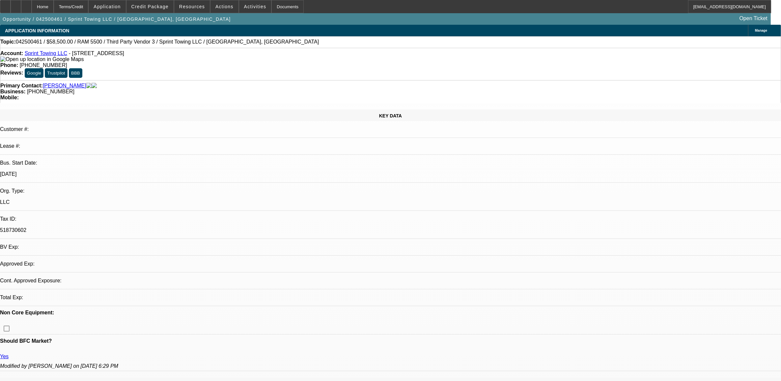
select select "0.1"
select select "2"
select select "0.1"
select select "4"
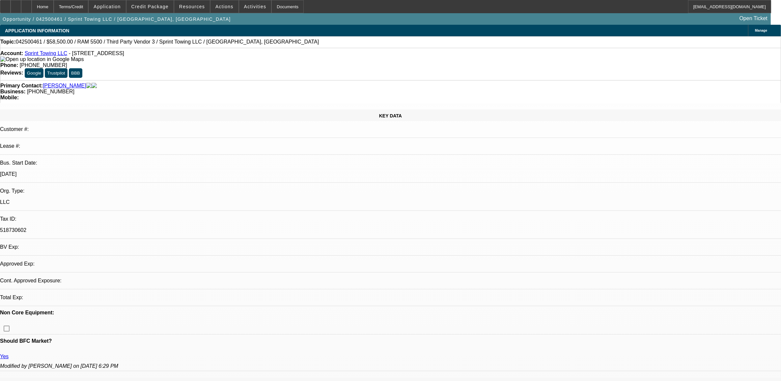
select select "0.1"
select select "2"
select select "0.1"
select select "4"
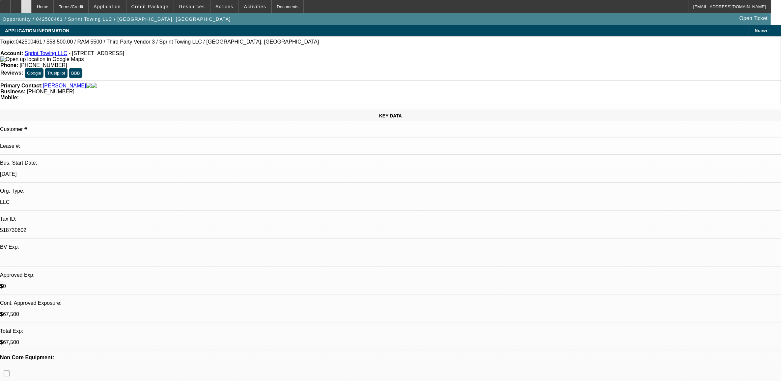
click at [26, 4] on icon at bounding box center [26, 4] width 0 height 0
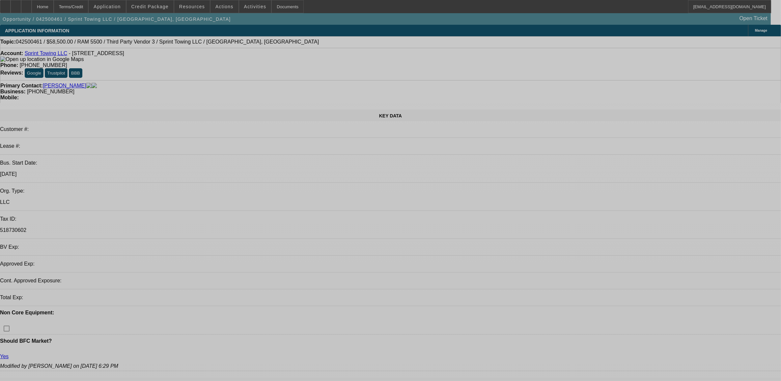
select select "0"
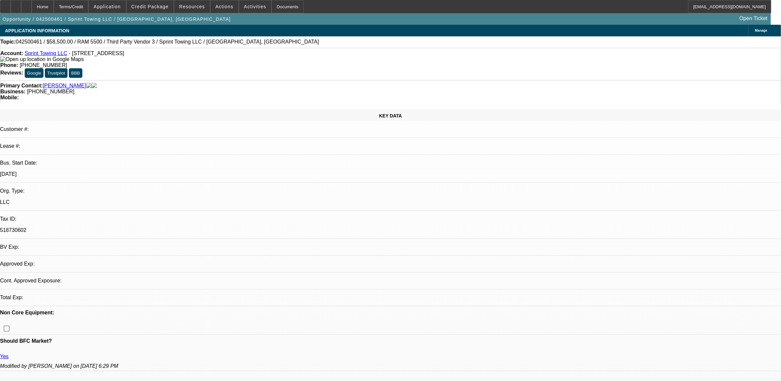
select select "0"
select select "0.1"
select select "2"
select select "0.1"
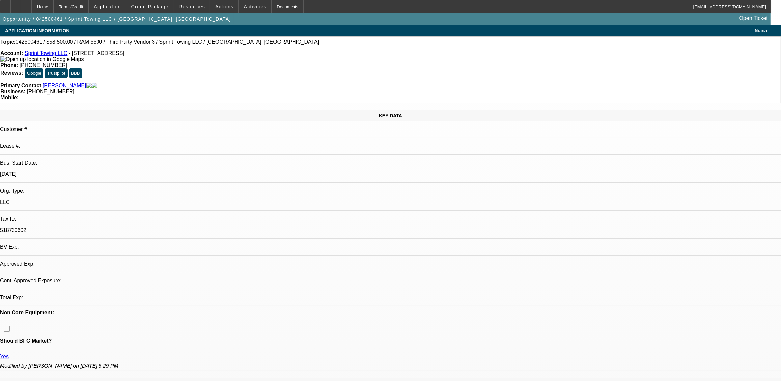
select select "0.1"
select select "2"
select select "0.1"
select select "2"
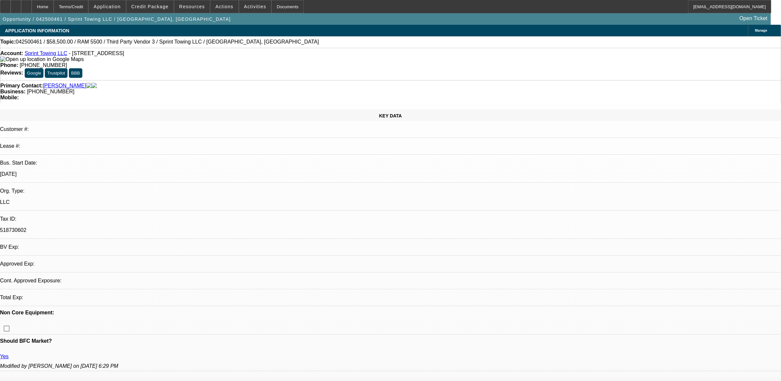
select select "0.1"
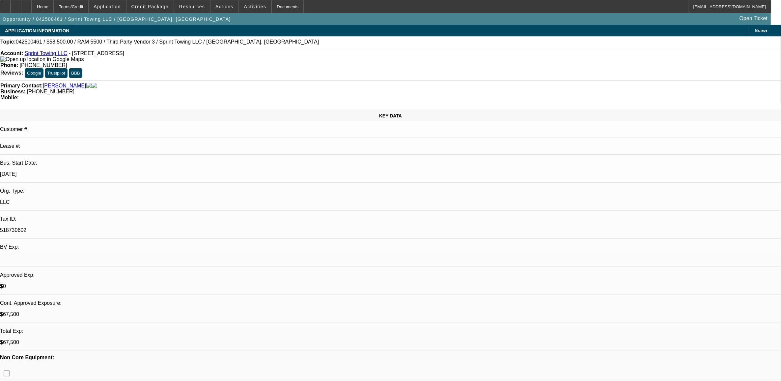
select select "1"
select select "3"
select select "4"
select select "1"
select select "2"
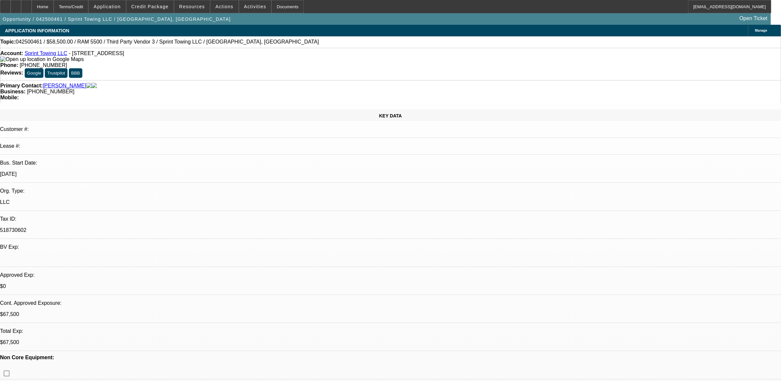
select select "4"
select select "1"
select select "2"
select select "4"
select select "1"
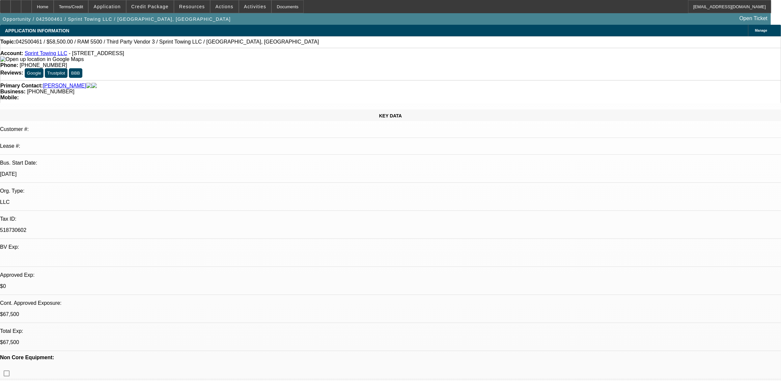
select select "2"
select select "4"
click at [32, 5] on div at bounding box center [26, 6] width 11 height 13
select select "0"
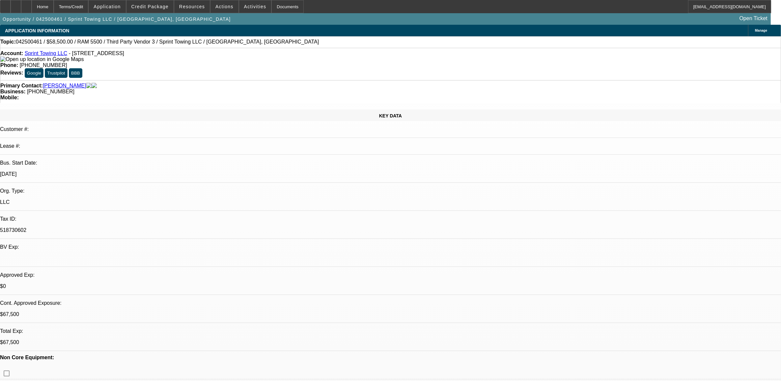
select select "0.1"
select select "2"
select select "0.1"
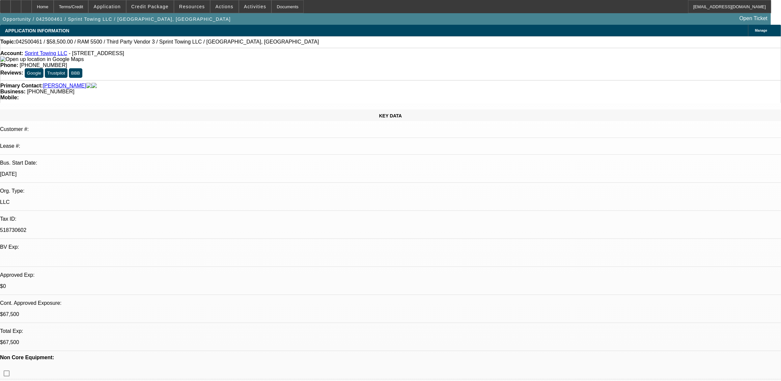
select select "2"
select select "0.1"
select select "2"
select select "0.1"
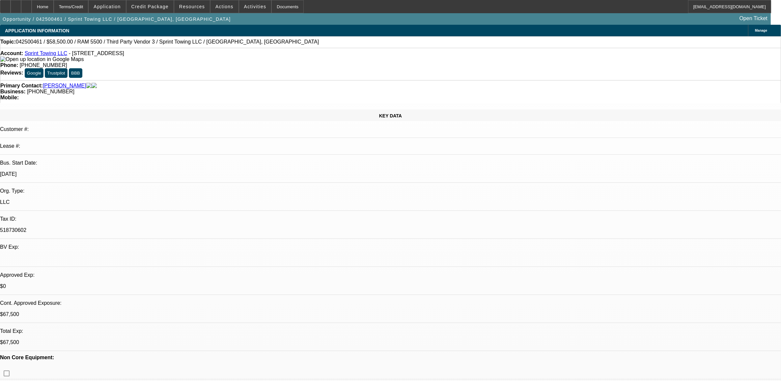
select select "1"
select select "3"
select select "4"
select select "1"
select select "2"
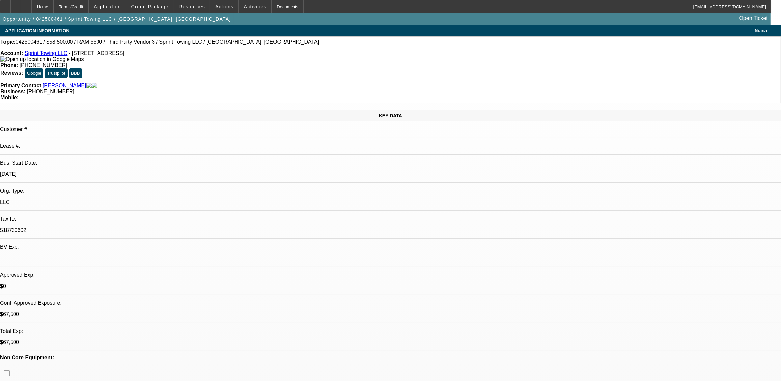
select select "4"
select select "1"
select select "2"
select select "4"
select select "1"
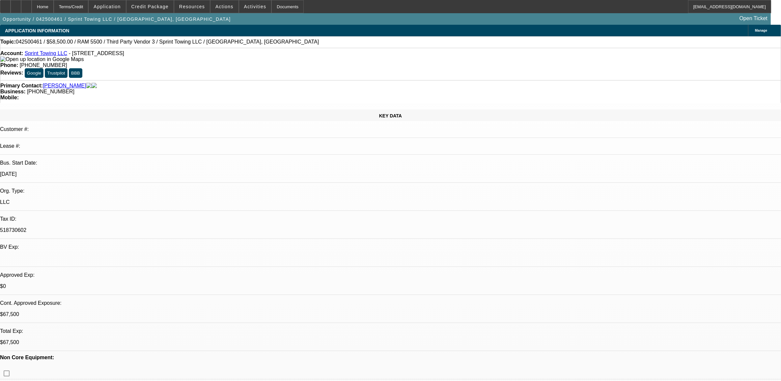
select select "2"
select select "4"
click at [147, 1] on span at bounding box center [150, 7] width 47 height 16
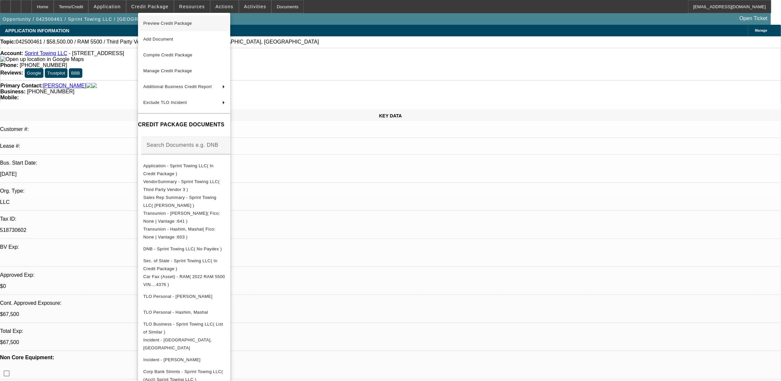
click at [156, 23] on span "Preview Credit Package" at bounding box center [167, 23] width 49 height 5
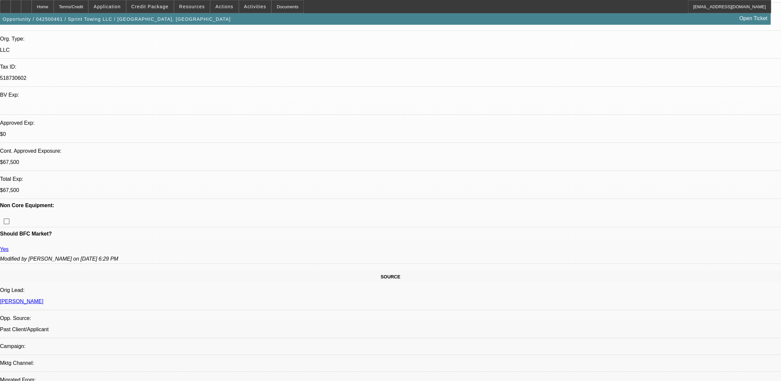
scroll to position [111, 0]
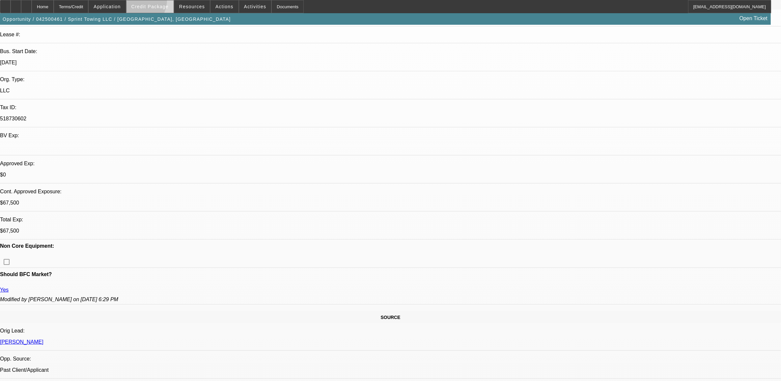
click at [146, 2] on span at bounding box center [150, 7] width 47 height 16
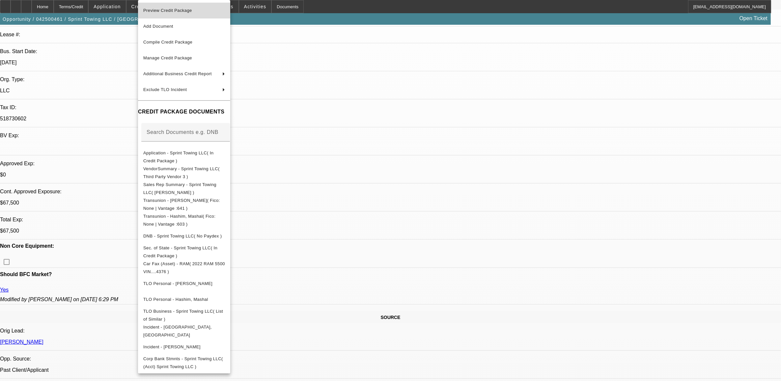
click at [175, 12] on span "Preview Credit Package" at bounding box center [167, 10] width 49 height 5
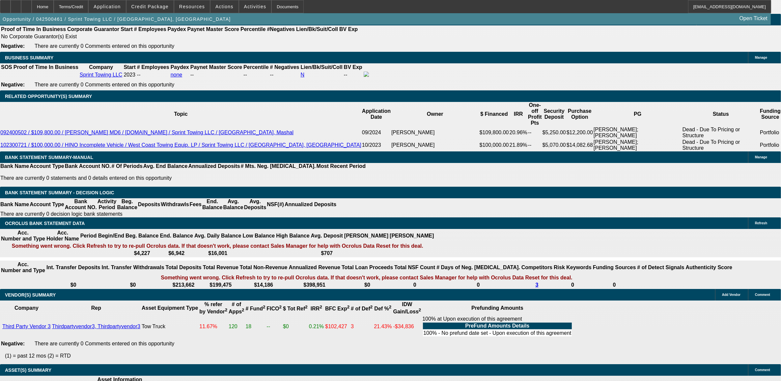
scroll to position [1100, 0]
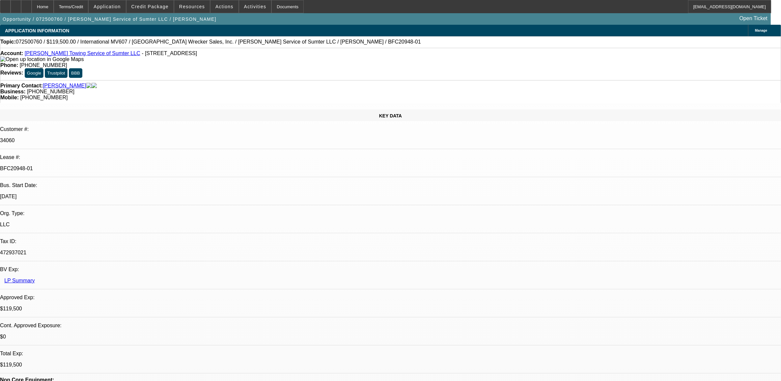
select select "0"
select select "2"
select select "0"
select select "2"
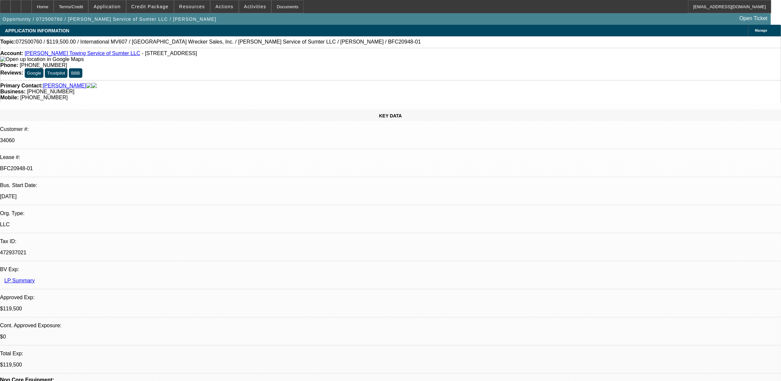
select select "0"
select select "2"
select select "0"
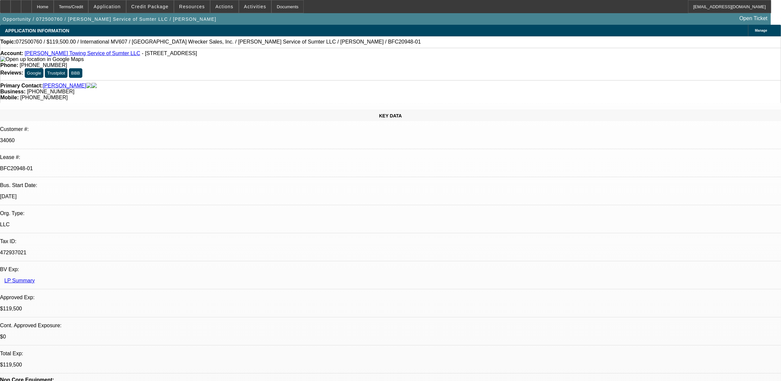
select select "2"
select select "0"
select select "1"
select select "2"
select select "6"
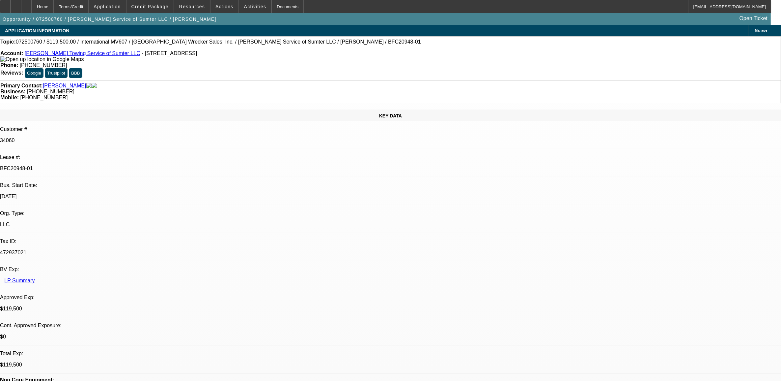
select select "1"
select select "2"
select select "6"
select select "1"
select select "2"
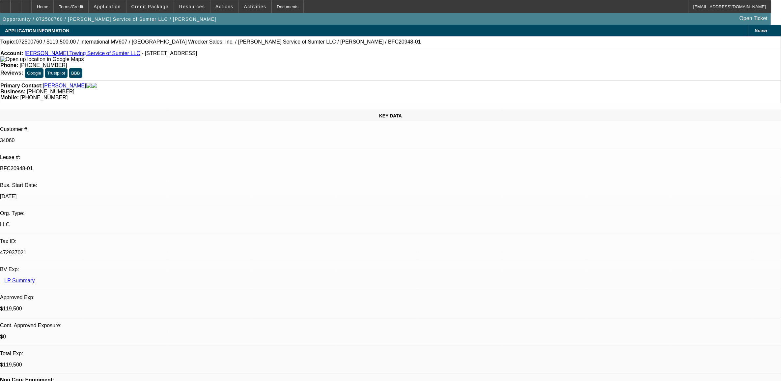
select select "6"
select select "1"
select select "2"
select select "6"
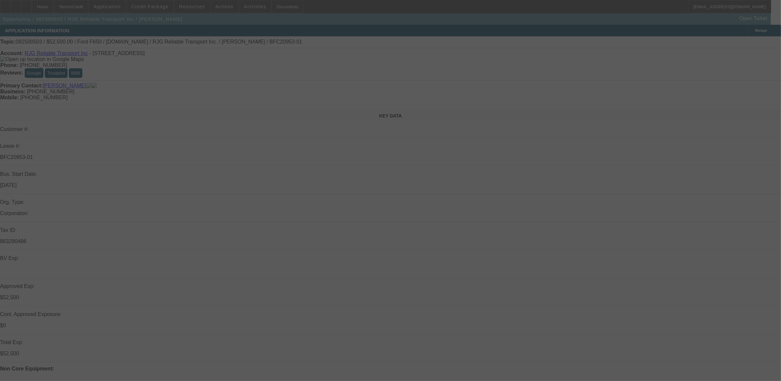
select select "0"
select select "0.1"
select select "0"
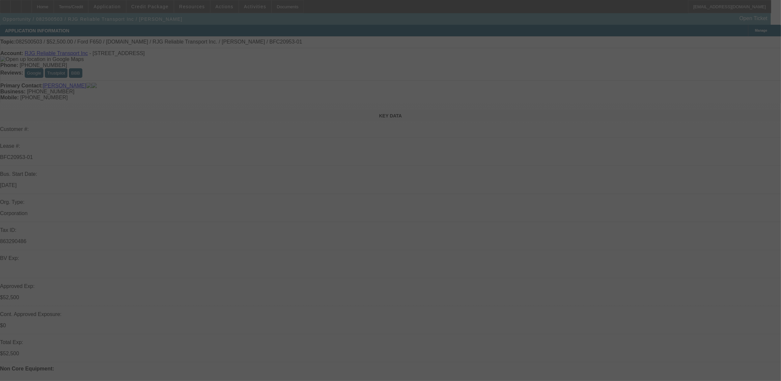
select select "0.1"
select select "0"
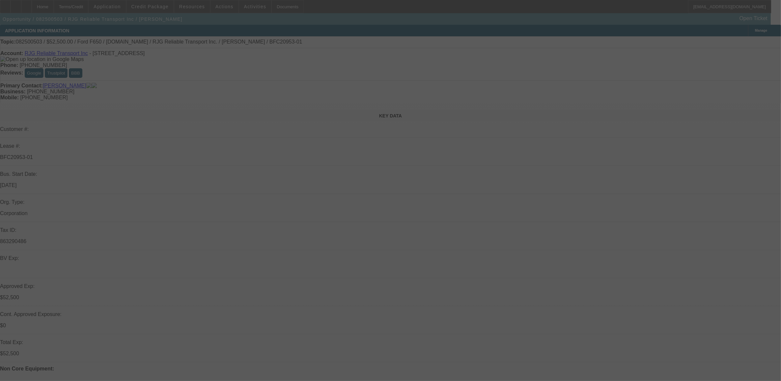
select select "0"
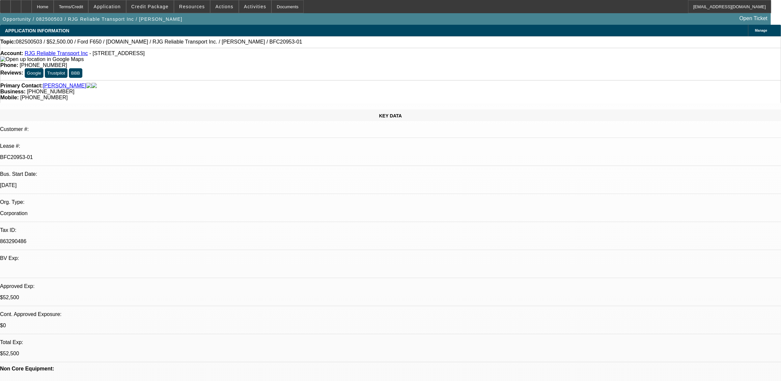
select select "1"
select select "3"
select select "4"
select select "1"
select select "3"
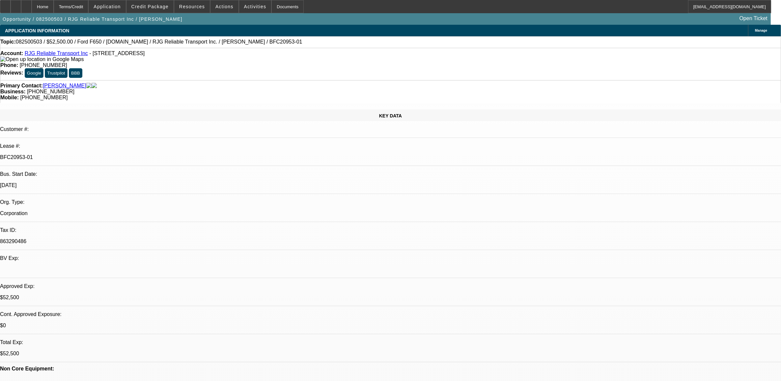
select select "4"
select select "1"
select select "3"
select select "6"
select select "1"
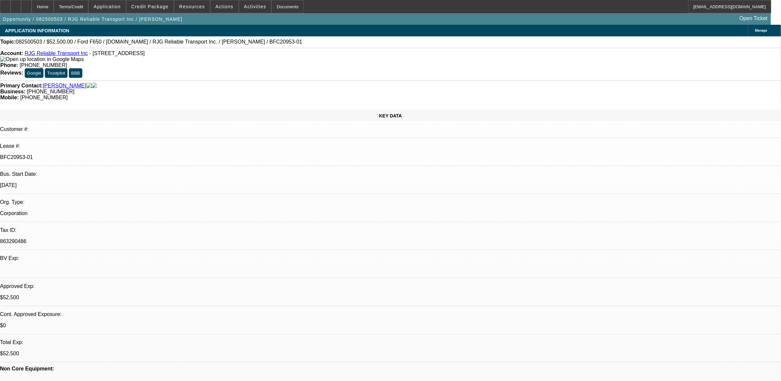
select select "1"
select select "6"
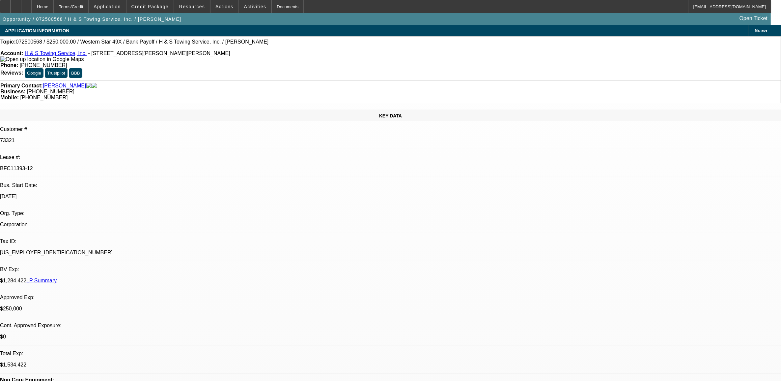
select select "0"
select select "2"
select select "0.1"
select select "0"
select select "2"
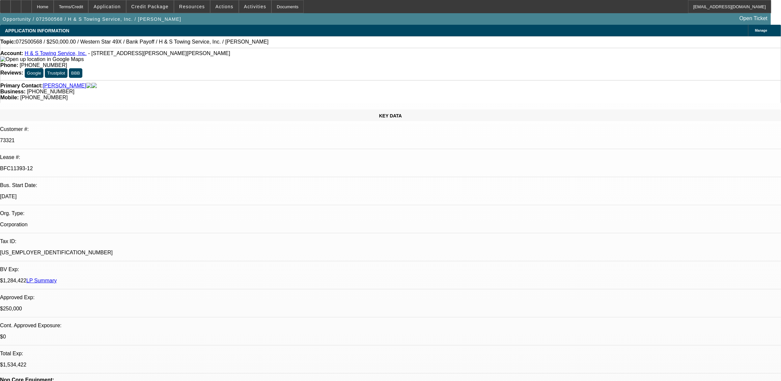
select select "0.1"
select select "0"
select select "2"
select select "0.1"
select select "0"
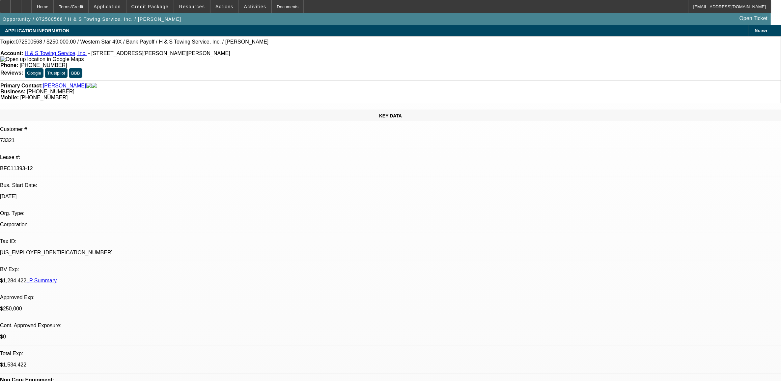
select select "2"
select select "0.1"
select select "1"
select select "2"
select select "4"
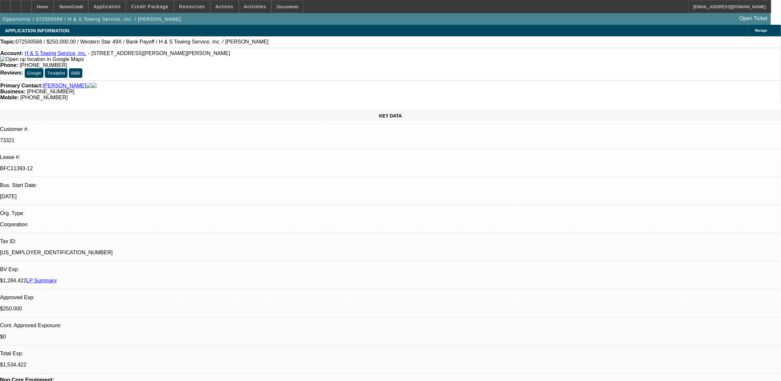
select select "1"
select select "2"
select select "4"
select select "1"
select select "2"
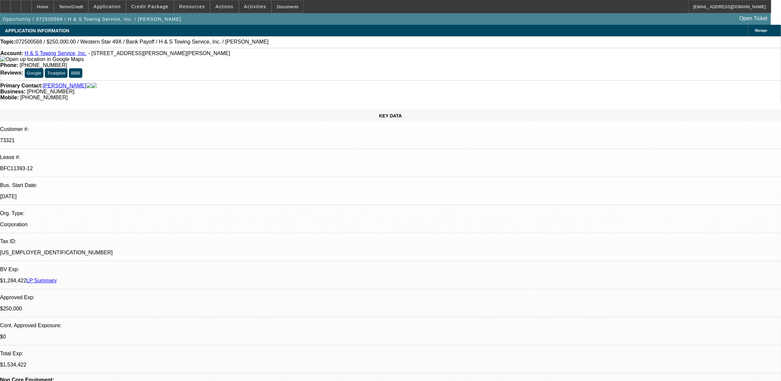
select select "4"
select select "1"
select select "2"
select select "4"
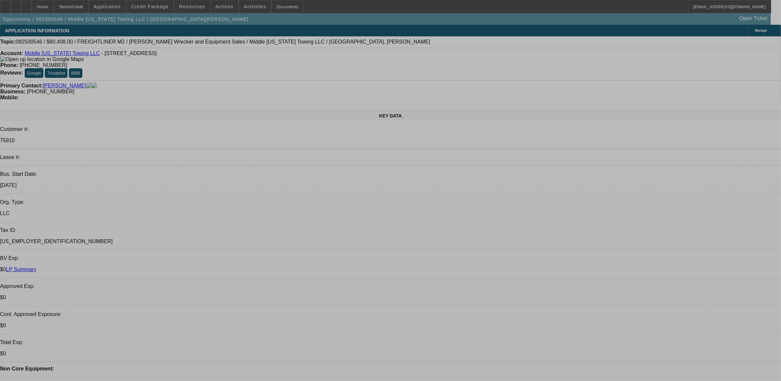
select select "0"
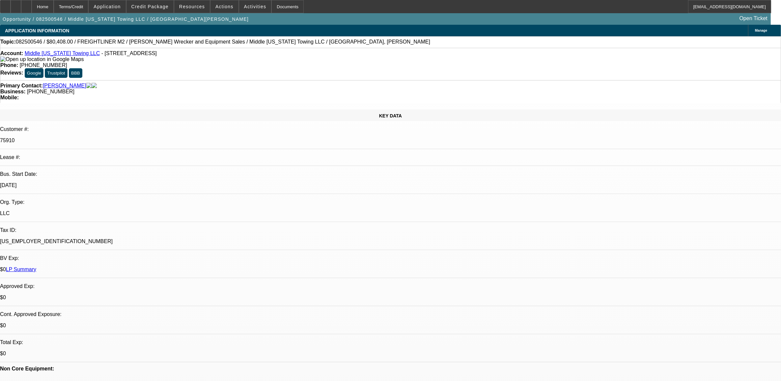
select select "0"
select select "1"
select select "2"
select select "6"
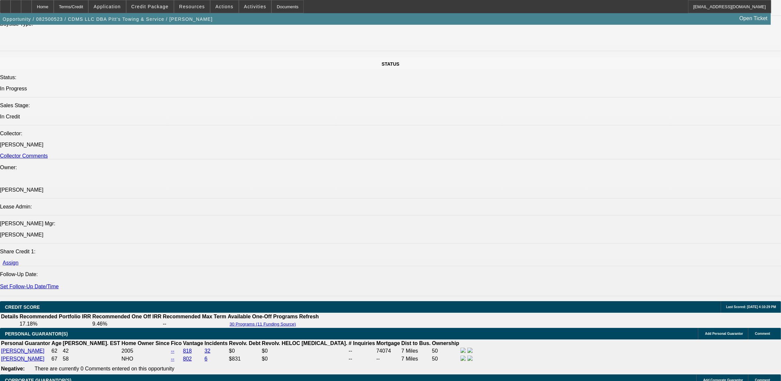
select select "0"
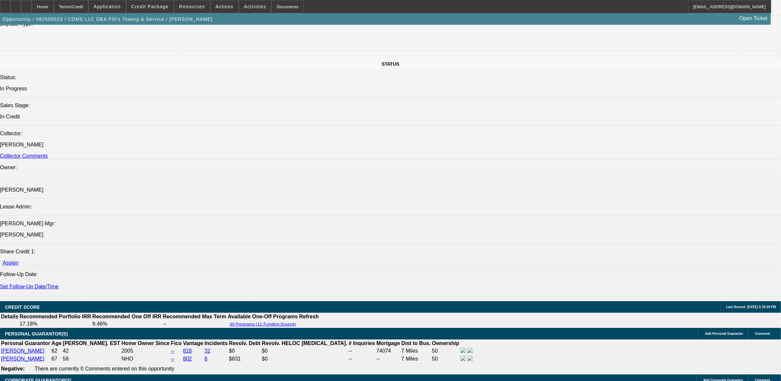
select select "0"
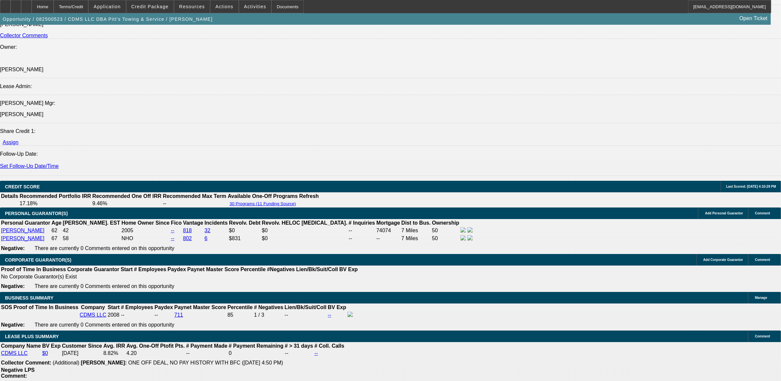
select select "1"
select select "6"
select select "1"
select select "2"
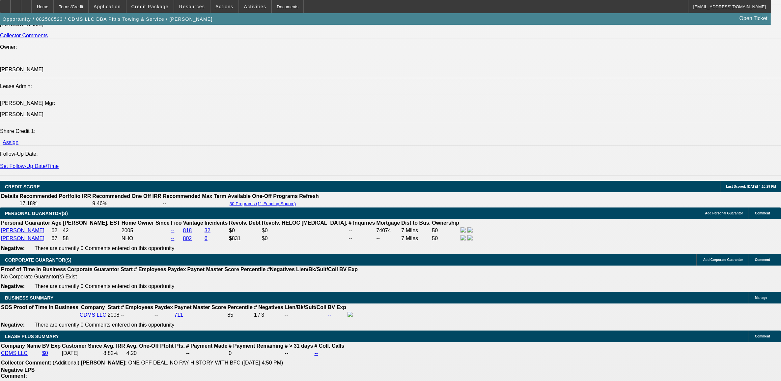
select select "6"
select select "1"
select select "2"
select select "6"
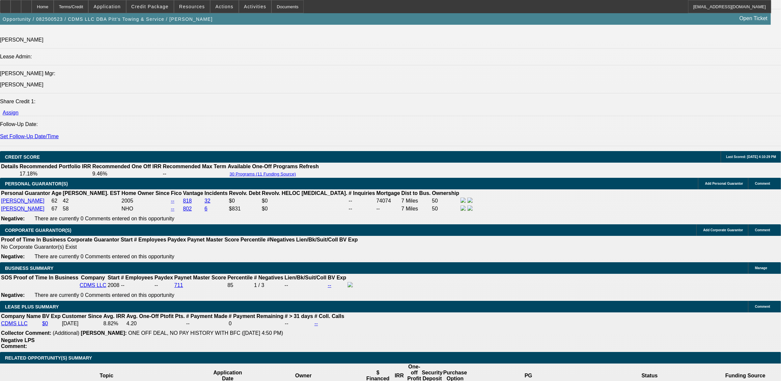
scroll to position [866, 0]
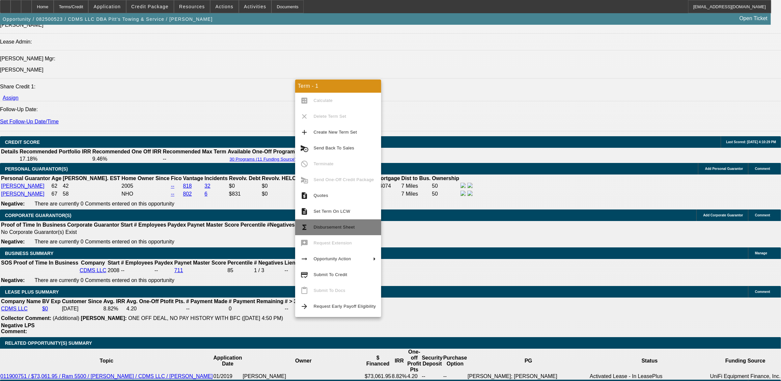
click at [314, 228] on span "Disbursement Sheet" at bounding box center [334, 226] width 41 height 5
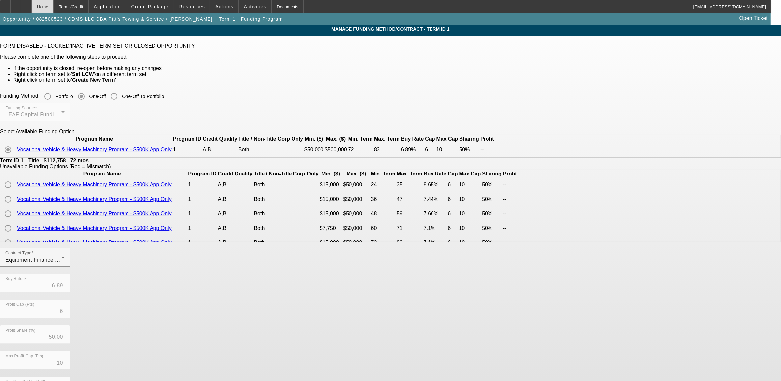
click at [54, 6] on div "Home" at bounding box center [43, 6] width 22 height 13
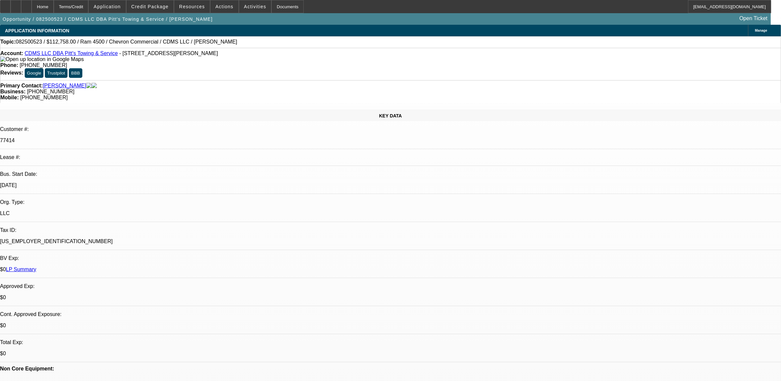
select select "0"
select select "6"
select select "0"
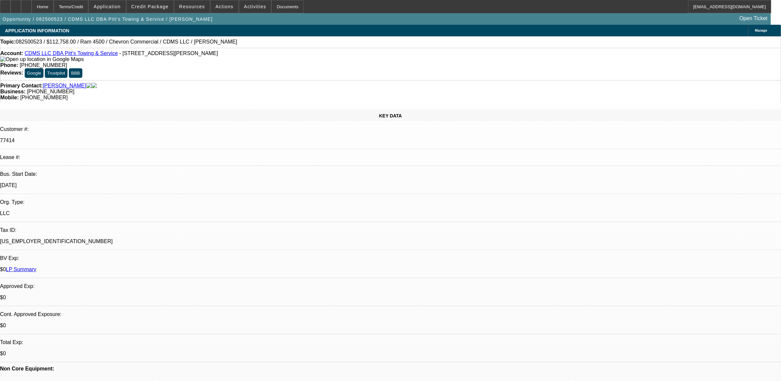
select select "0"
select select "2"
select select "0"
select select "6"
select select "0"
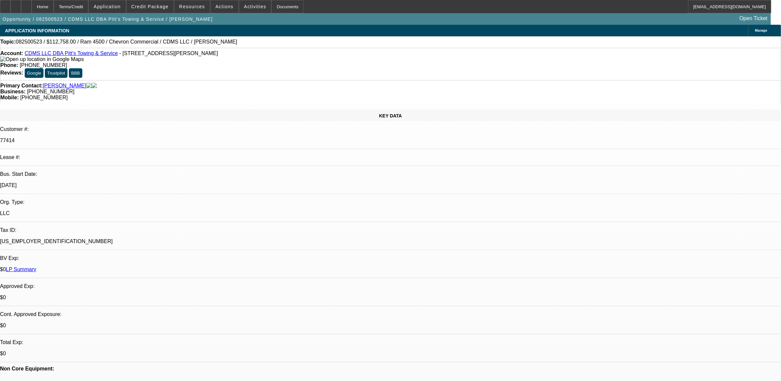
select select "0"
select select "2"
select select "0"
select select "6"
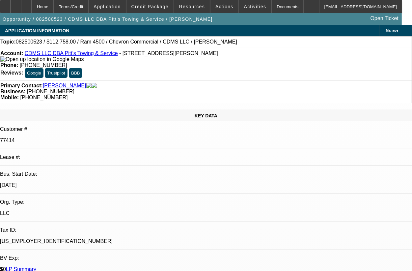
drag, startPoint x: 209, startPoint y: 115, endPoint x: 213, endPoint y: 116, distance: 3.4
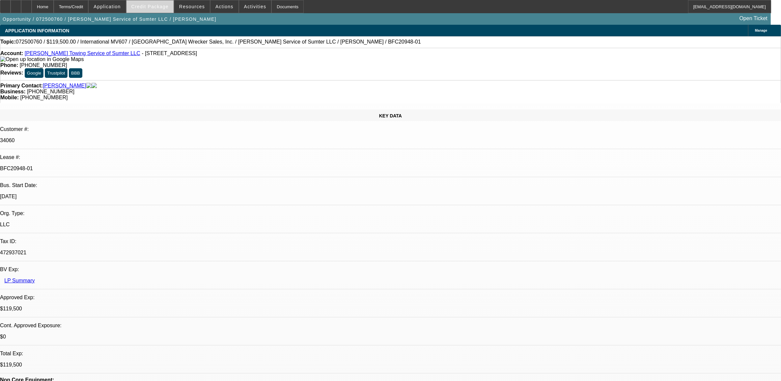
select select "0"
select select "2"
select select "0"
select select "2"
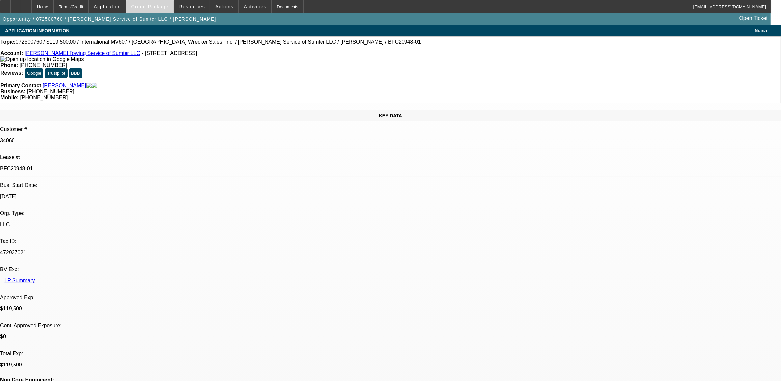
select select "0"
select select "2"
select select "0"
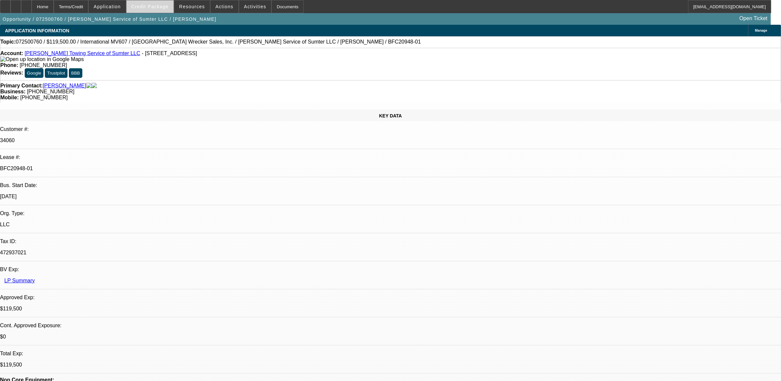
select select "2"
select select "0"
select select "1"
select select "2"
select select "6"
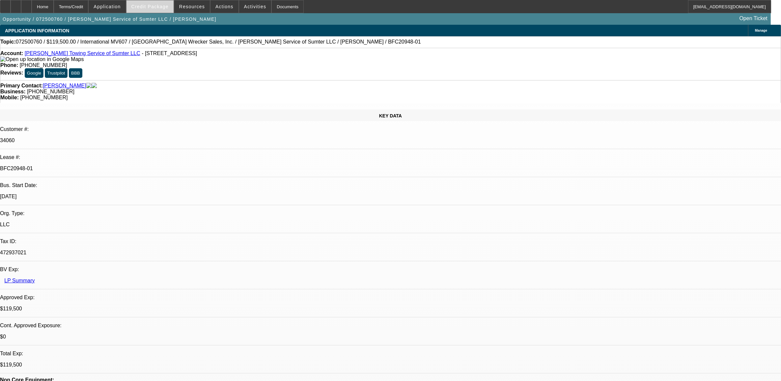
select select "1"
select select "2"
select select "6"
select select "1"
select select "2"
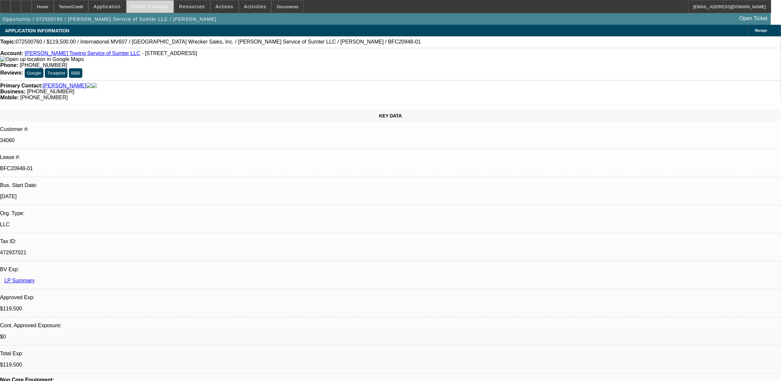
select select "6"
select select "1"
select select "2"
select select "6"
click at [149, 7] on span "Credit Package" at bounding box center [149, 6] width 37 height 5
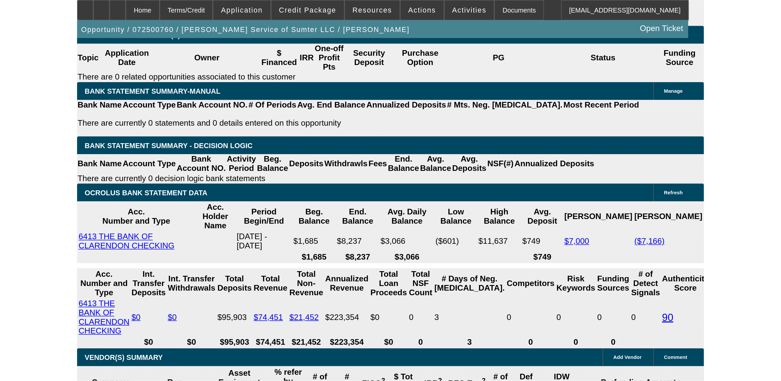
scroll to position [947, 0]
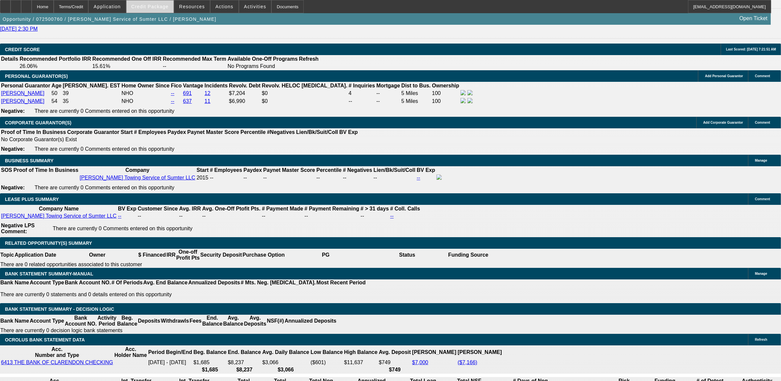
click at [154, 9] on button "Credit Package" at bounding box center [150, 6] width 47 height 13
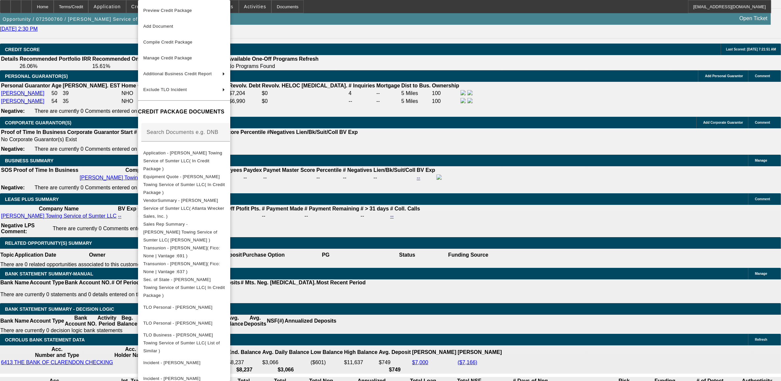
click at [84, 204] on div at bounding box center [390, 190] width 781 height 381
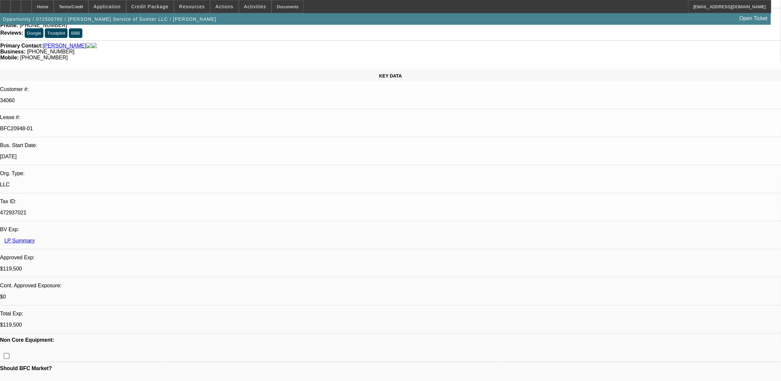
scroll to position [0, 0]
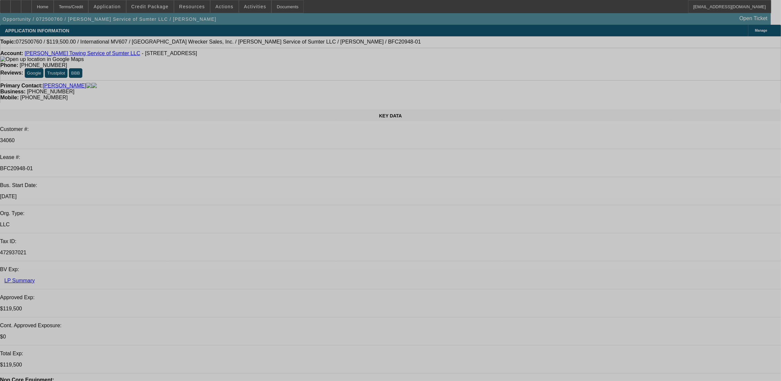
select select "0"
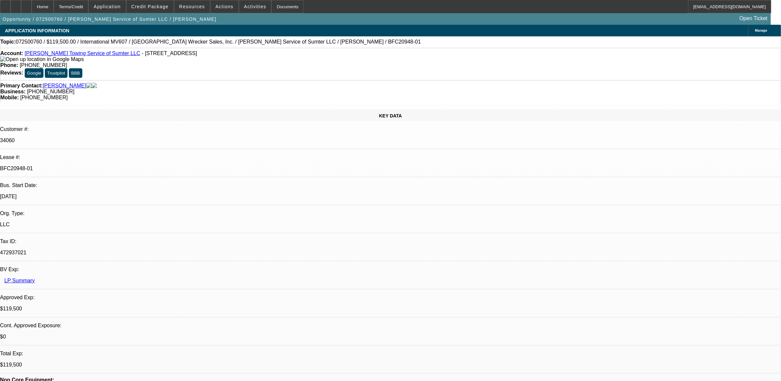
select select "2"
select select "0"
select select "2"
select select "0"
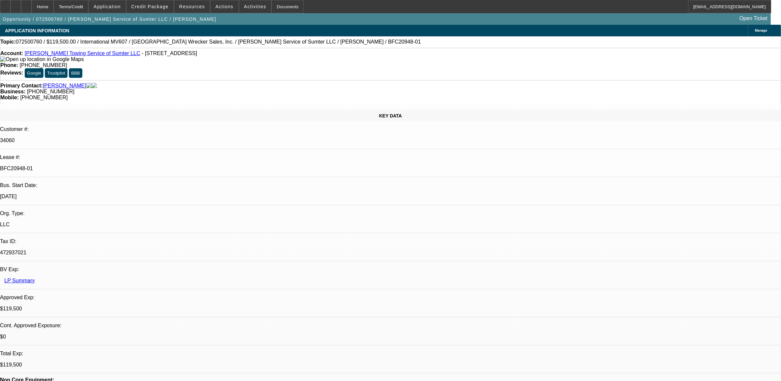
select select "0"
select select "2"
select select "0"
select select "2"
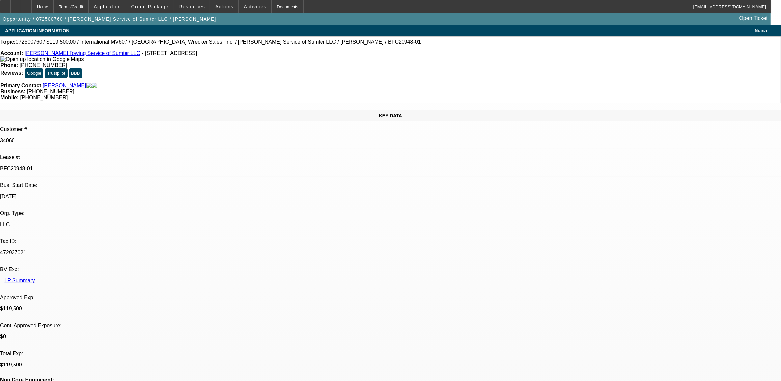
select select "0"
select select "1"
select select "2"
select select "6"
select select "1"
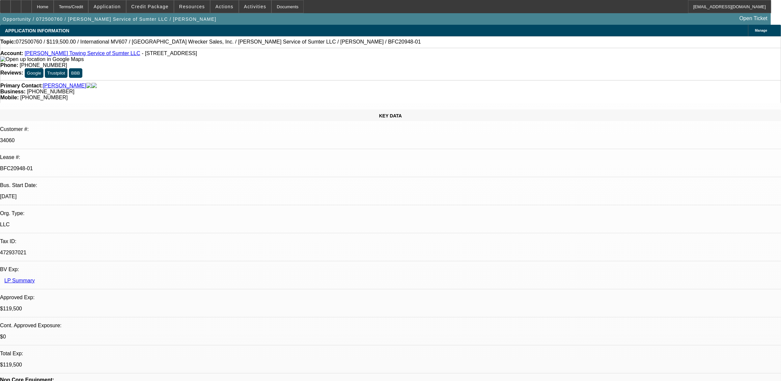
select select "2"
select select "6"
select select "1"
select select "2"
select select "6"
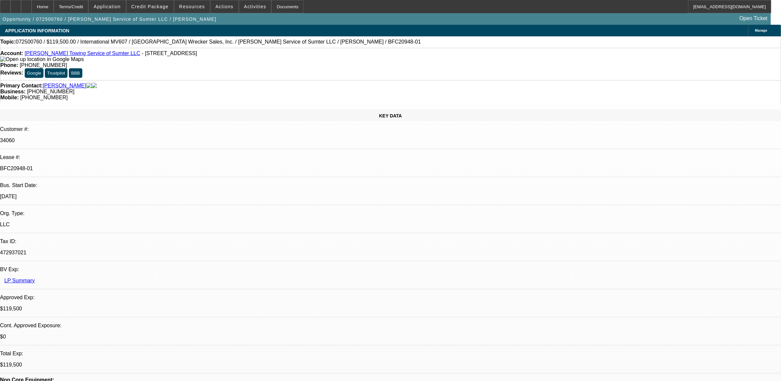
select select "1"
select select "2"
select select "6"
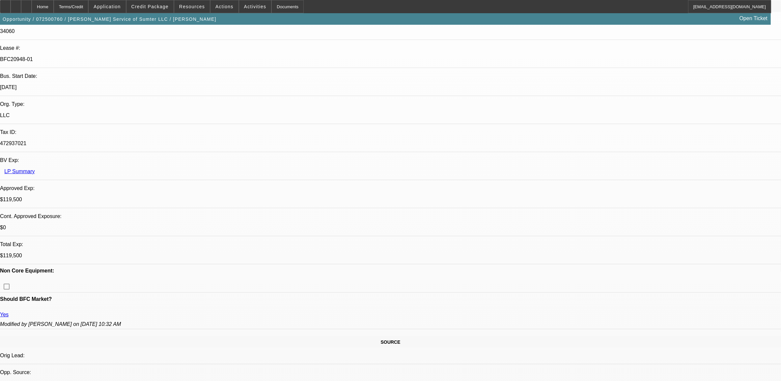
scroll to position [124, 0]
